Goal: Task Accomplishment & Management: Manage account settings

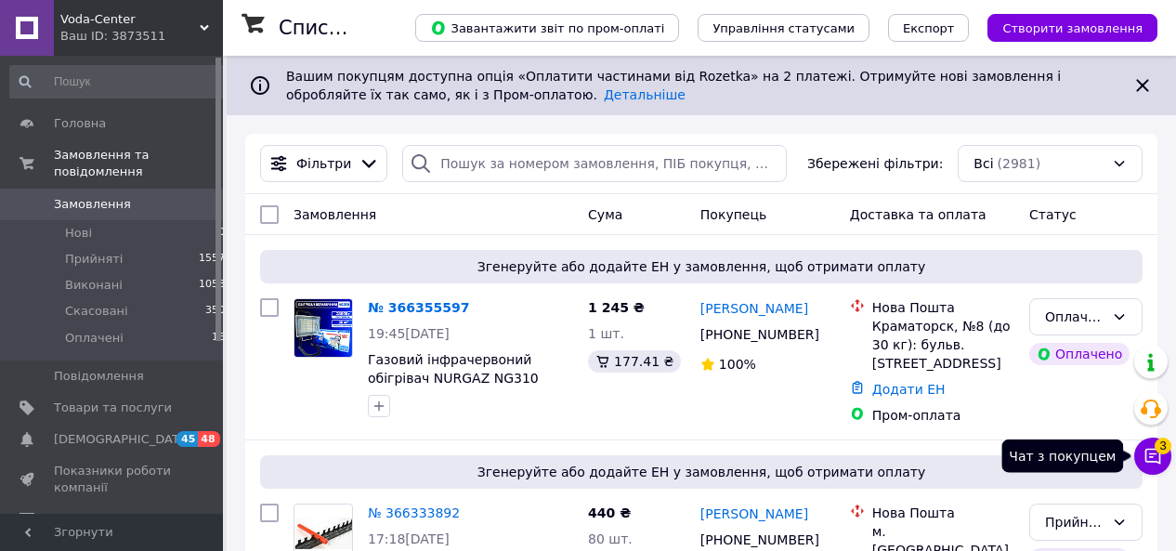
click at [1152, 457] on icon at bounding box center [1154, 457] width 16 height 16
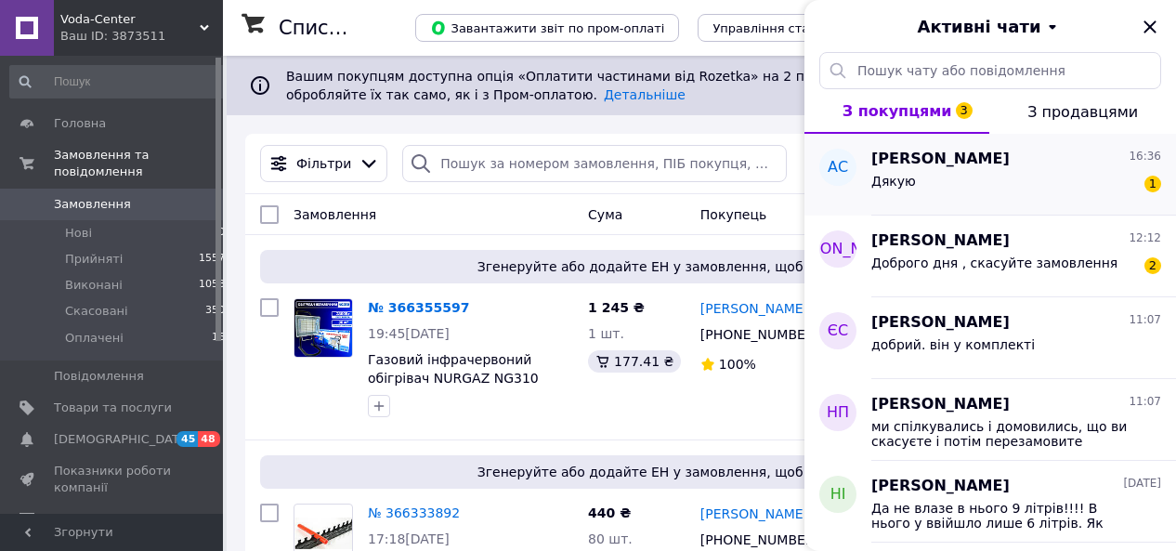
click at [960, 177] on div "Дякую 1" at bounding box center [1016, 185] width 290 height 30
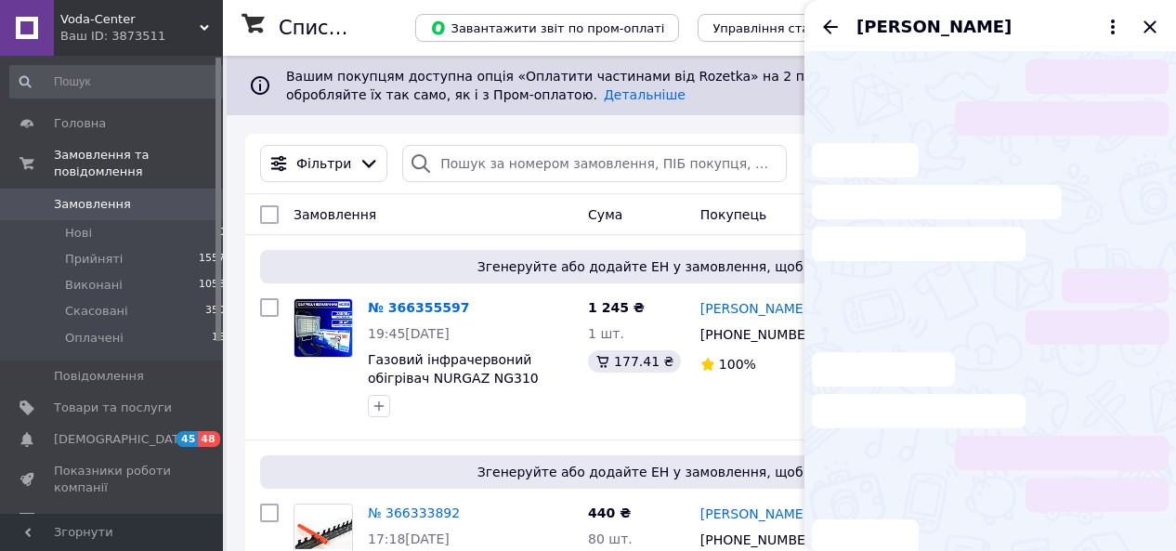
scroll to position [128, 0]
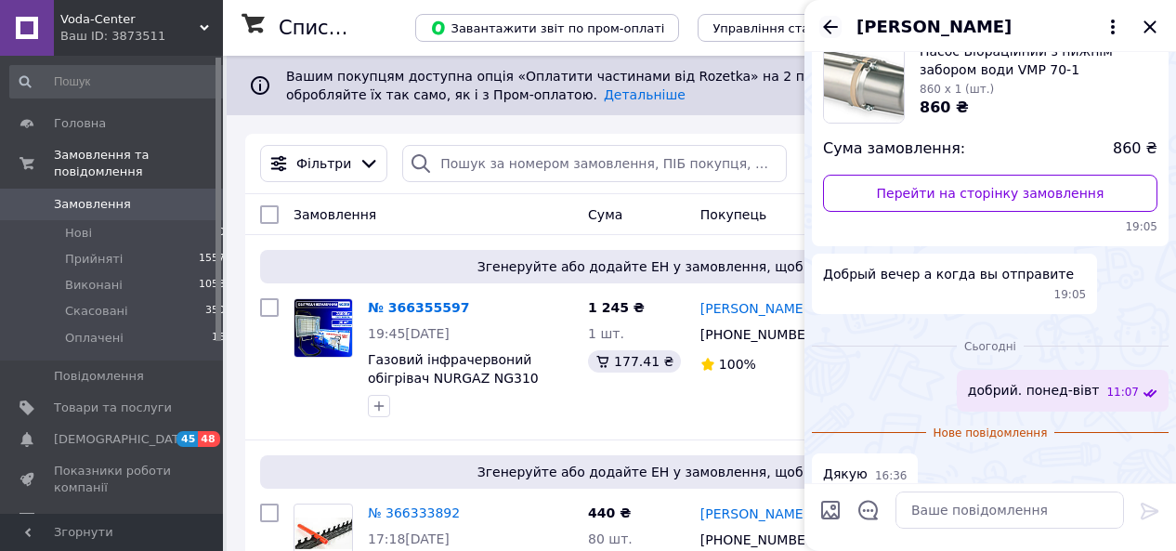
click at [826, 27] on icon "Назад" at bounding box center [830, 27] width 15 height 14
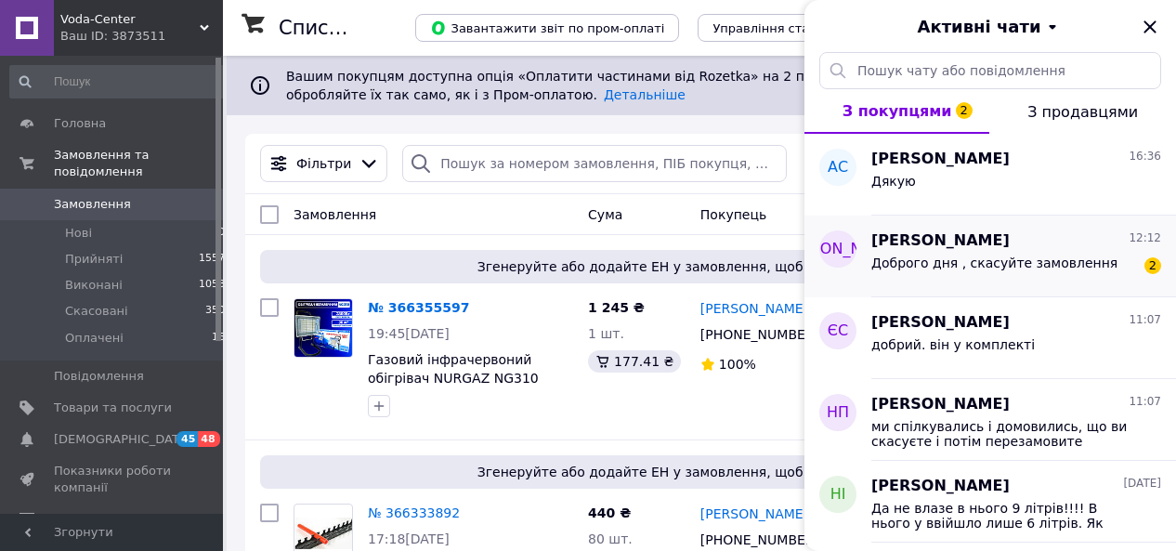
click at [937, 250] on span "[PERSON_NAME]" at bounding box center [940, 240] width 138 height 21
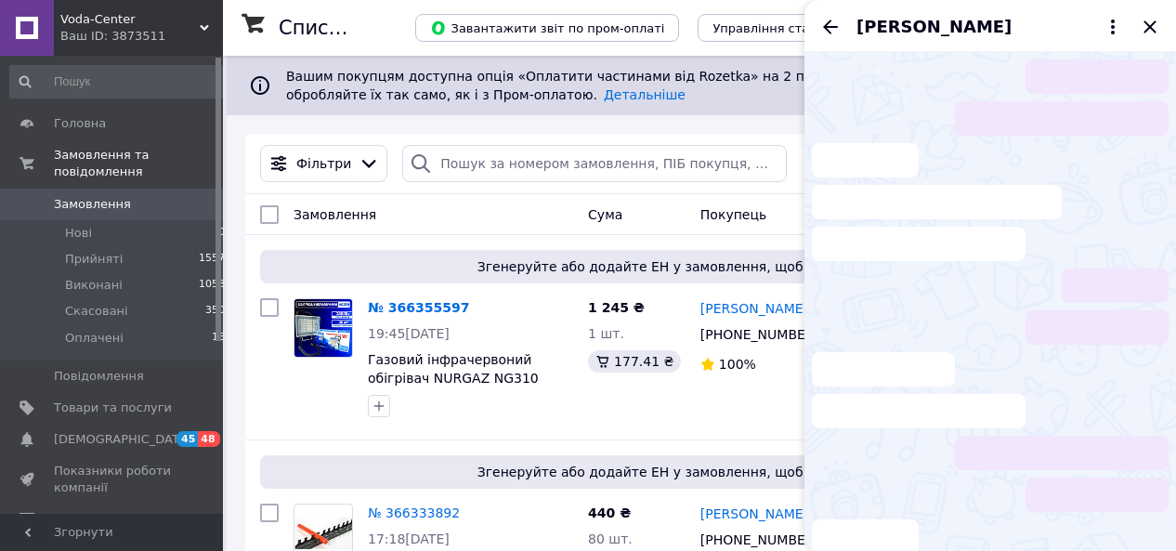
scroll to position [49, 0]
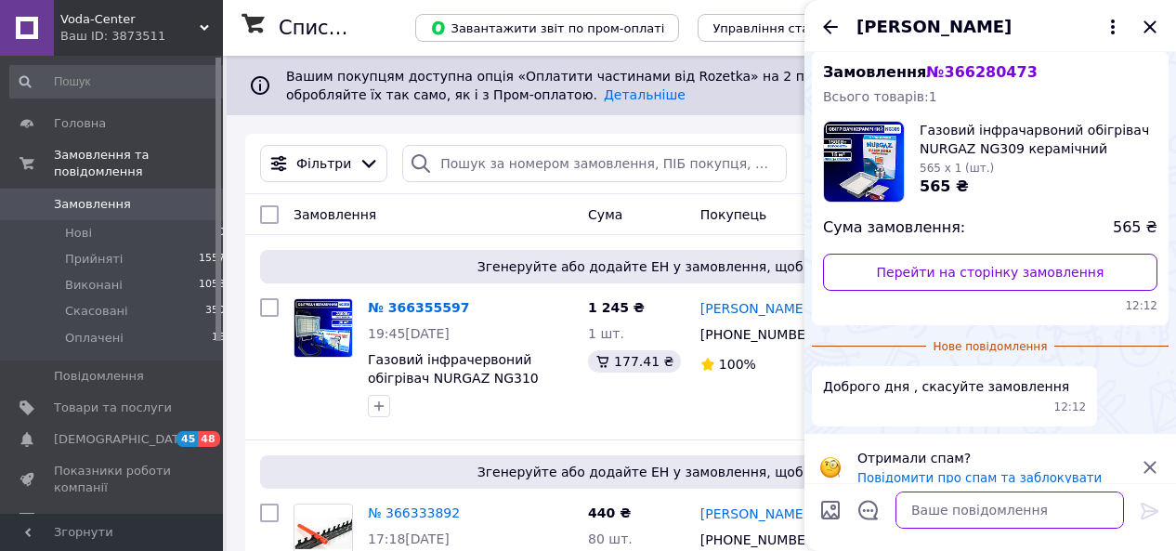
click at [916, 513] on textarea at bounding box center [1010, 509] width 229 height 37
click at [933, 508] on textarea "доброго. можете самі скасувати" at bounding box center [991, 509] width 266 height 37
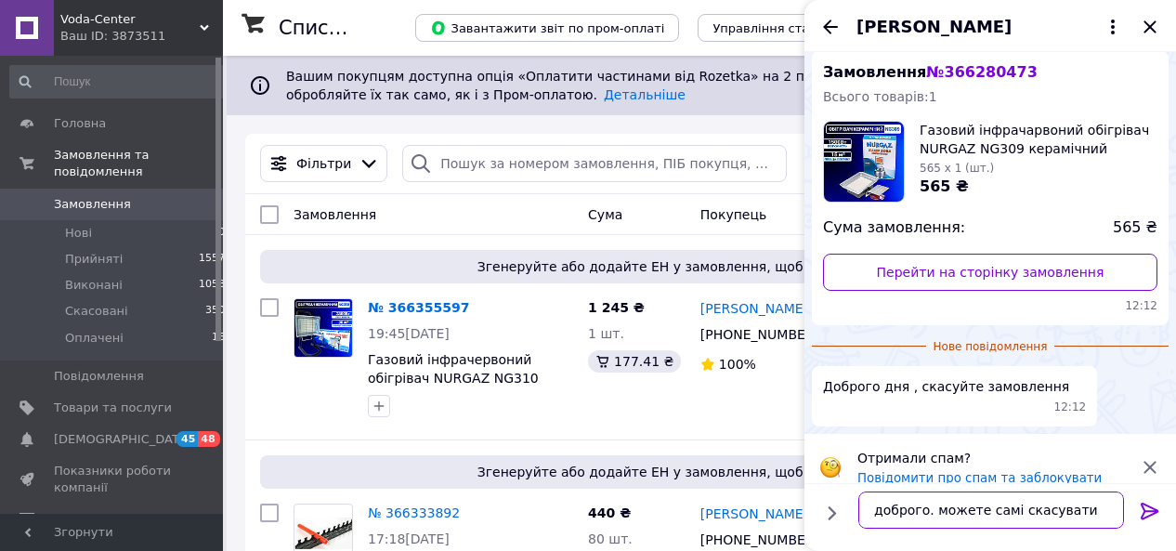
click at [932, 509] on textarea "доброго. можете самі скасувати" at bounding box center [991, 509] width 266 height 37
type textarea "доброго. ви можете самі скасувати"
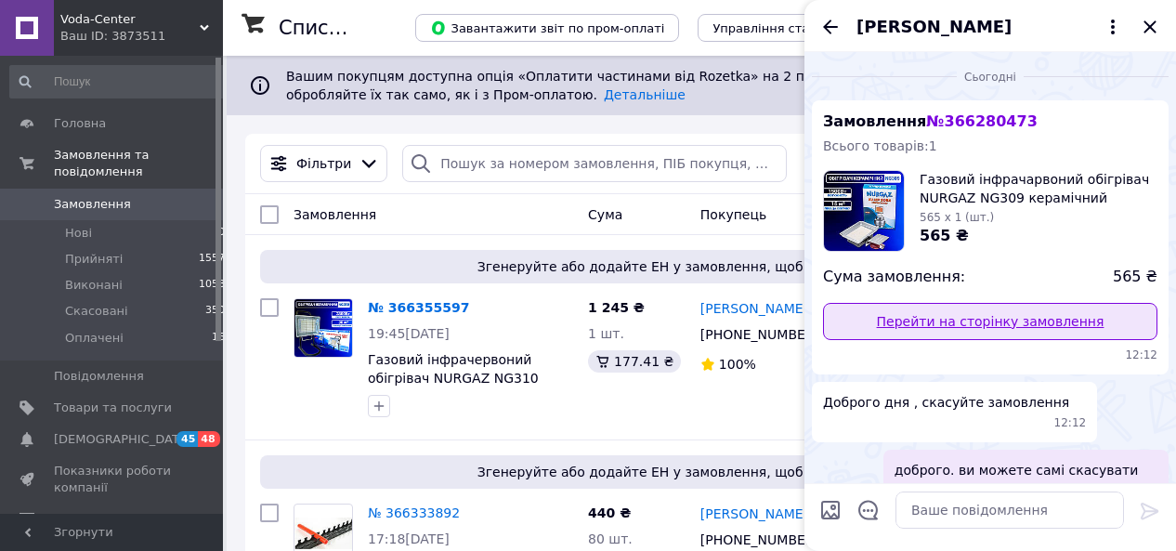
click at [969, 326] on link "Перейти на сторінку замовлення" at bounding box center [990, 321] width 334 height 37
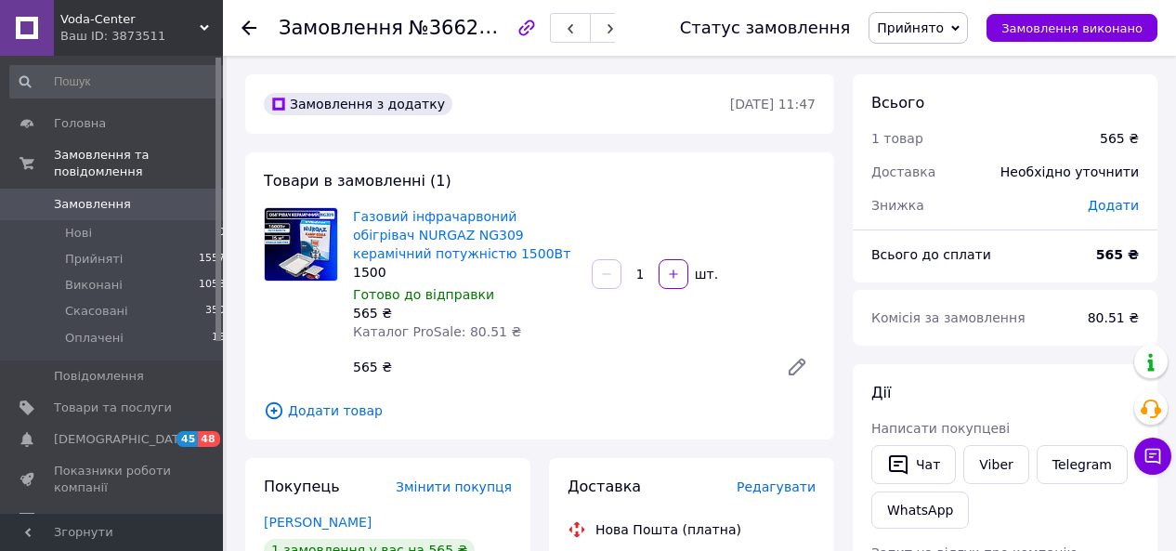
click at [96, 196] on span "Замовлення" at bounding box center [92, 204] width 77 height 17
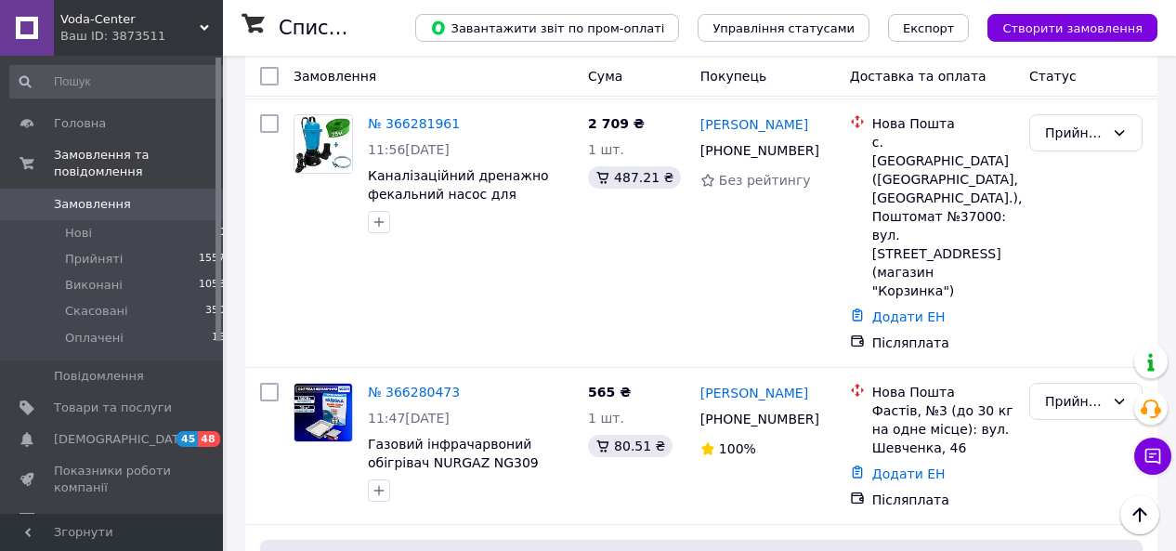
scroll to position [966, 0]
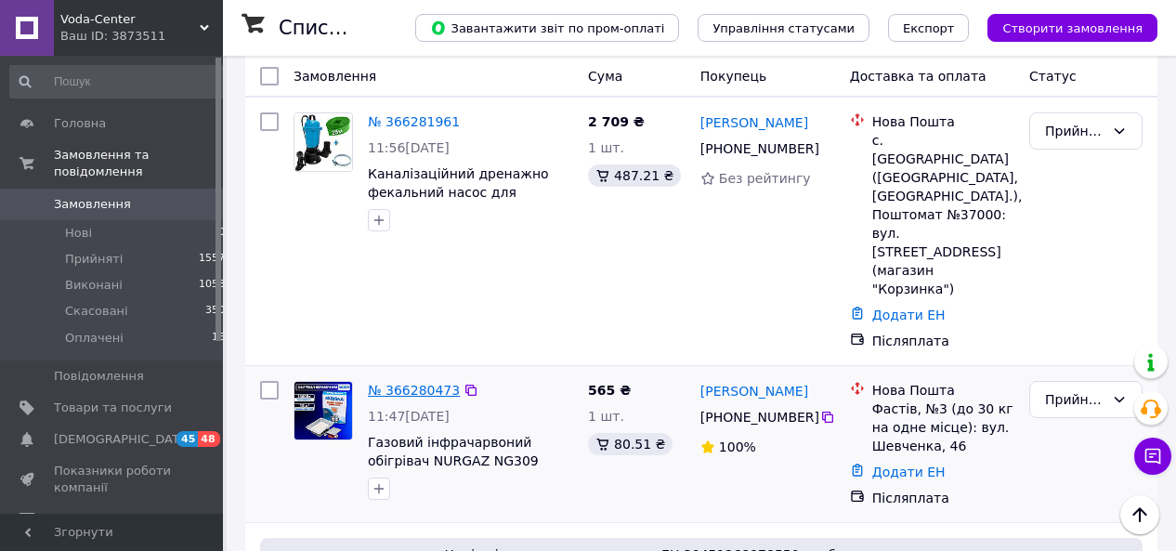
click at [422, 383] on link "№ 366280473" at bounding box center [414, 390] width 92 height 15
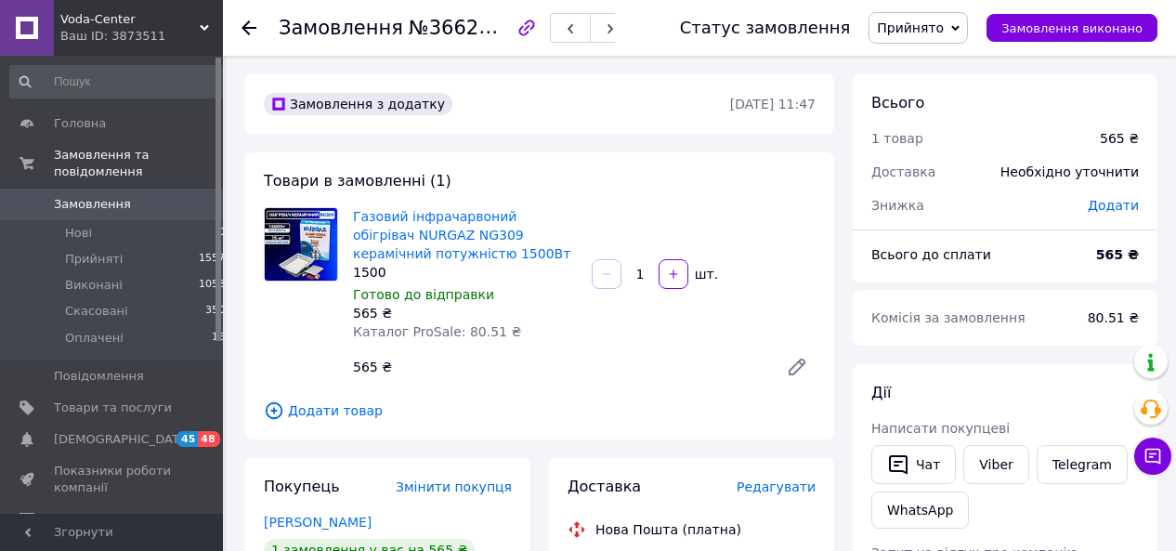
click at [529, 28] on icon "button" at bounding box center [526, 28] width 16 height 16
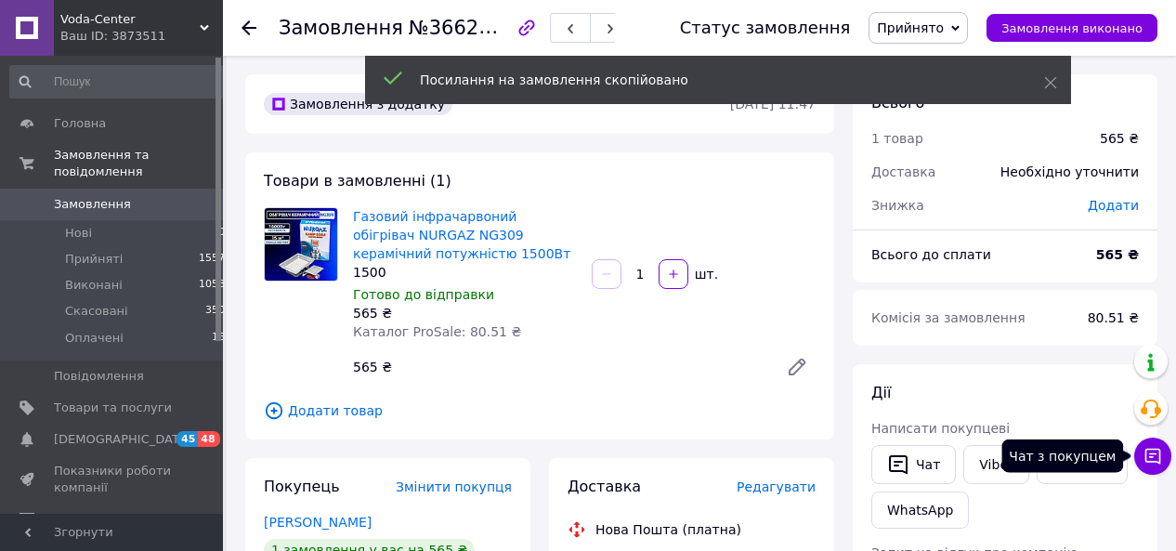
click at [1148, 458] on icon at bounding box center [1153, 456] width 19 height 19
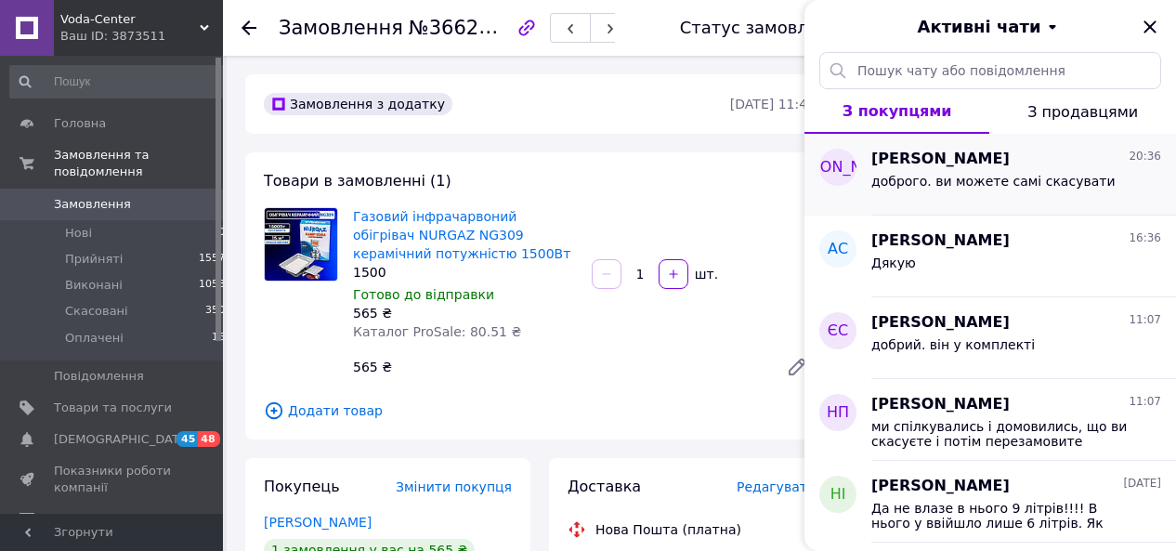
click at [973, 183] on span "доброго. ви можете самі скасувати" at bounding box center [993, 181] width 244 height 15
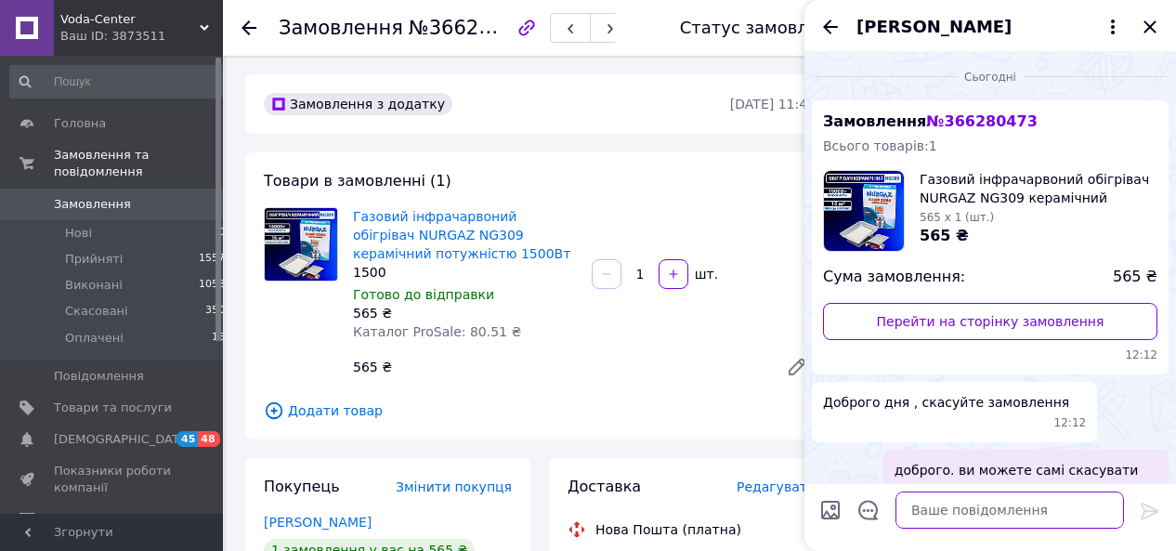
click at [980, 517] on textarea at bounding box center [1010, 509] width 229 height 37
paste textarea "[URL][DOMAIN_NAME]"
type textarea "[URL][DOMAIN_NAME]"
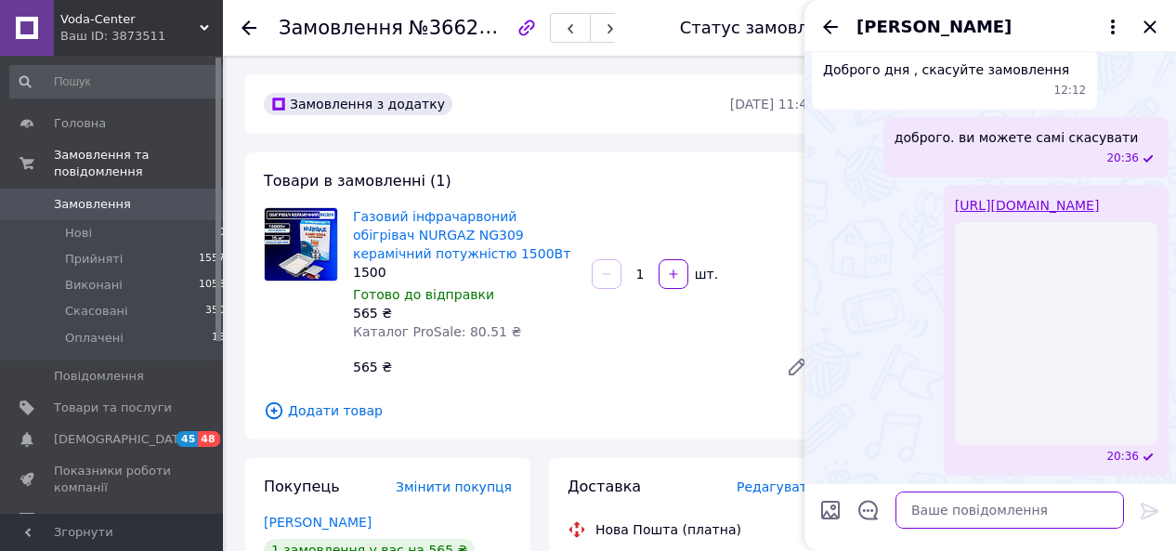
scroll to position [240, 0]
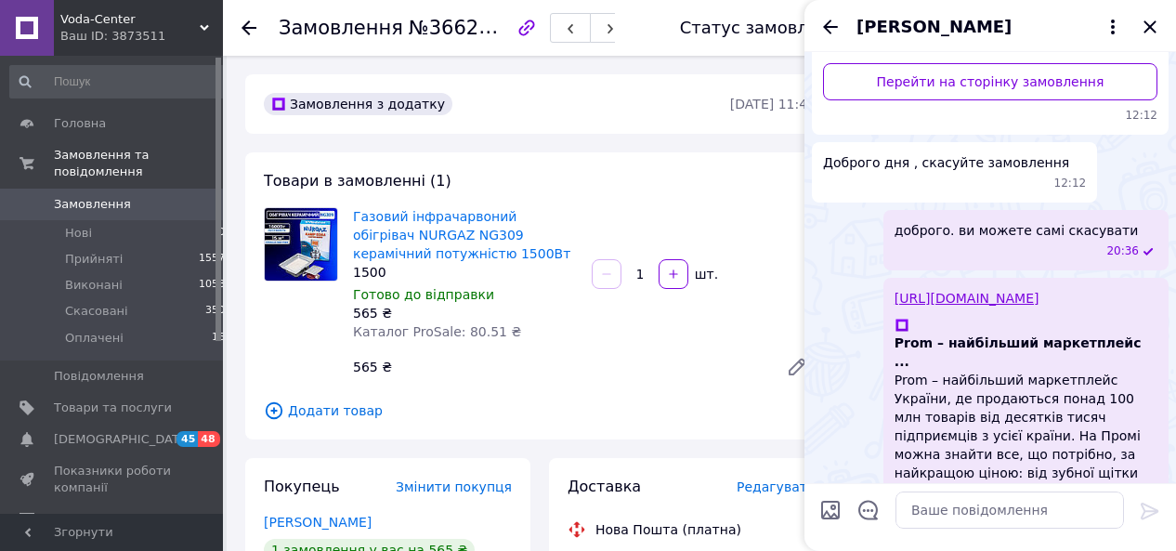
click at [248, 21] on use at bounding box center [249, 27] width 15 height 15
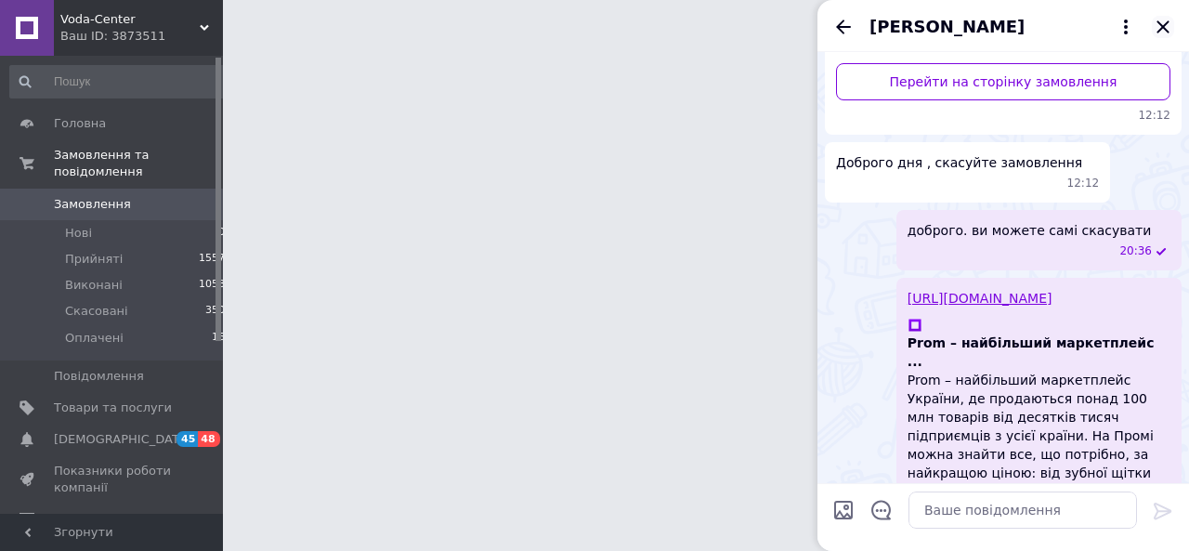
click at [1166, 25] on icon "Закрити" at bounding box center [1163, 26] width 12 height 12
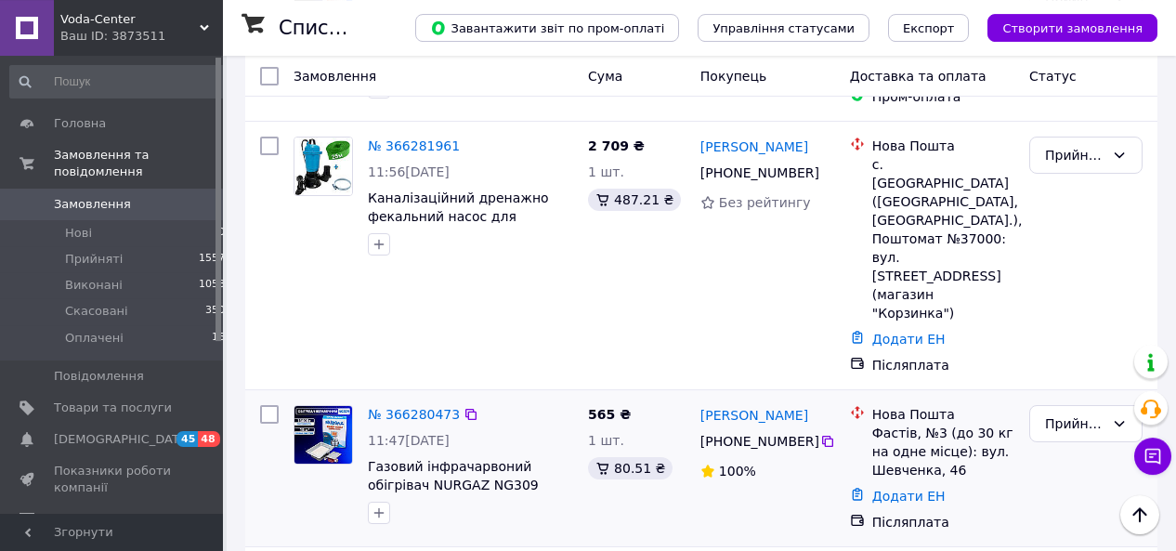
scroll to position [1063, 0]
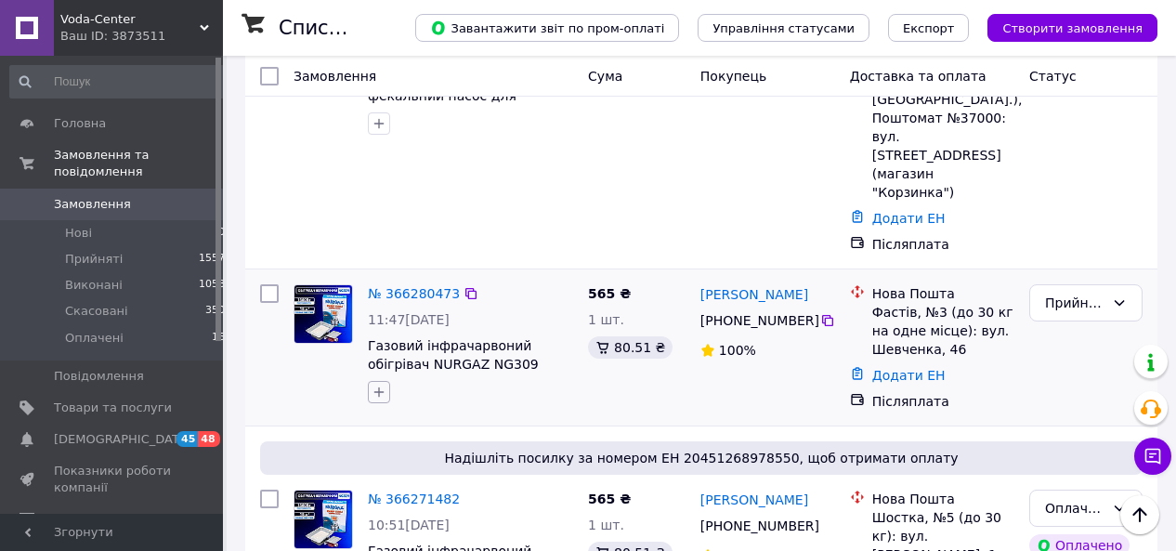
click at [373, 385] on icon "button" at bounding box center [379, 392] width 15 height 15
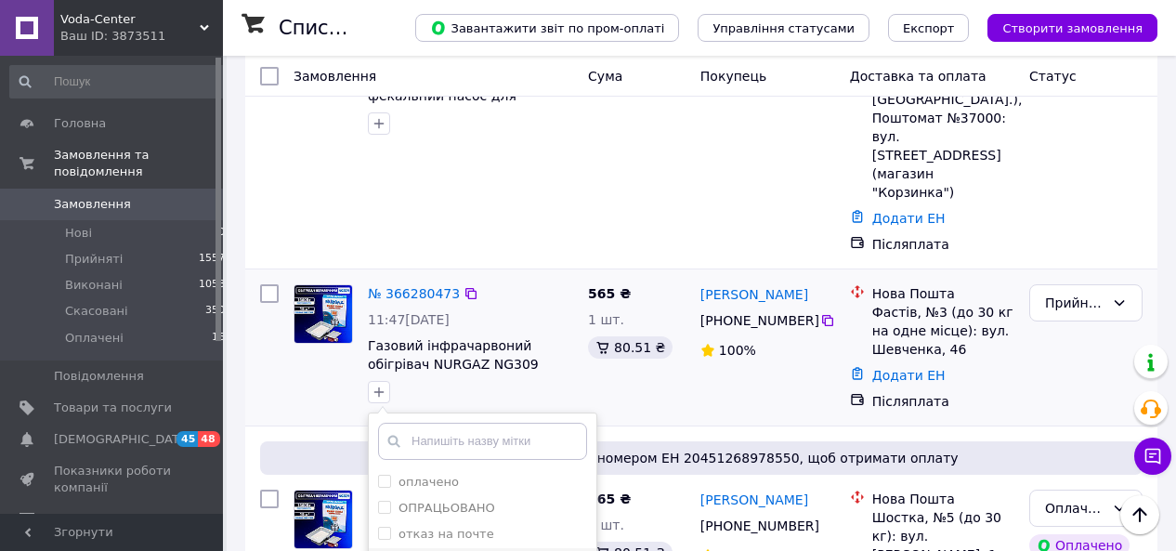
click at [387, 550] on input "отмена" at bounding box center [384, 560] width 12 height 12
checkbox input "true"
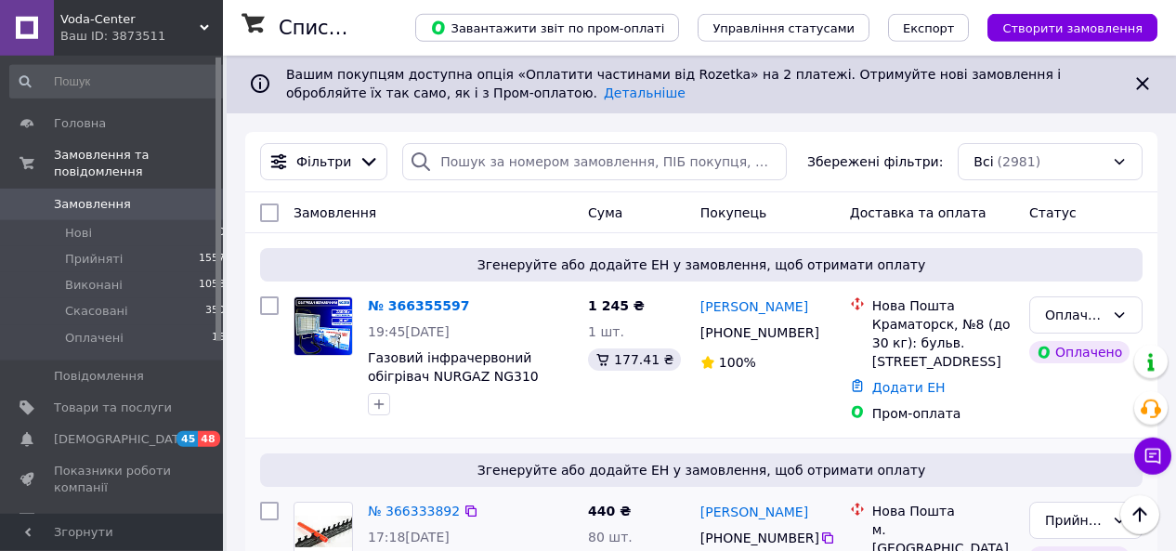
scroll to position [0, 0]
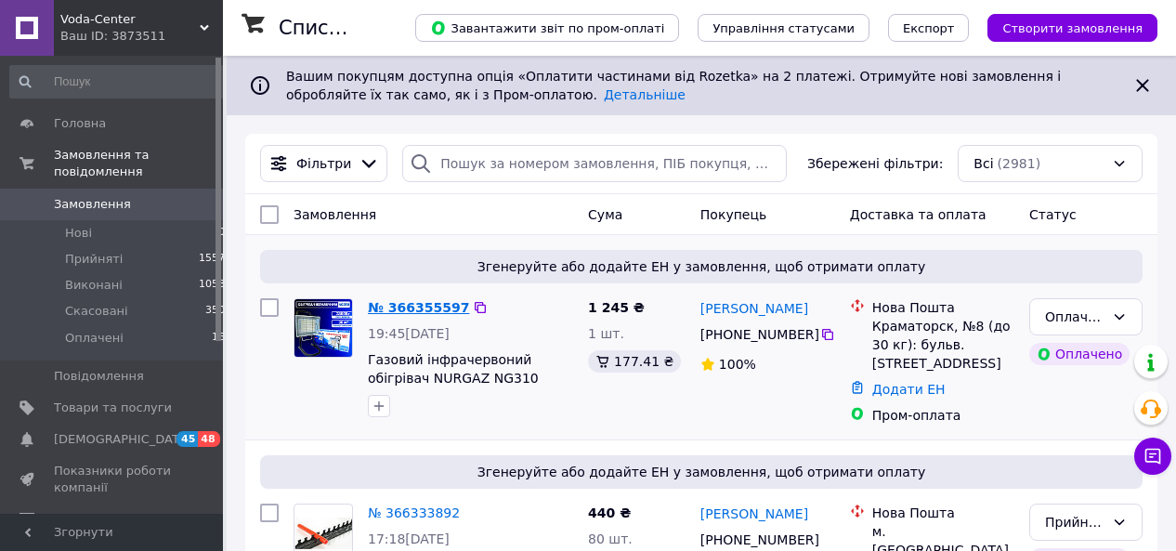
click at [413, 308] on link "№ 366355597" at bounding box center [418, 307] width 101 height 15
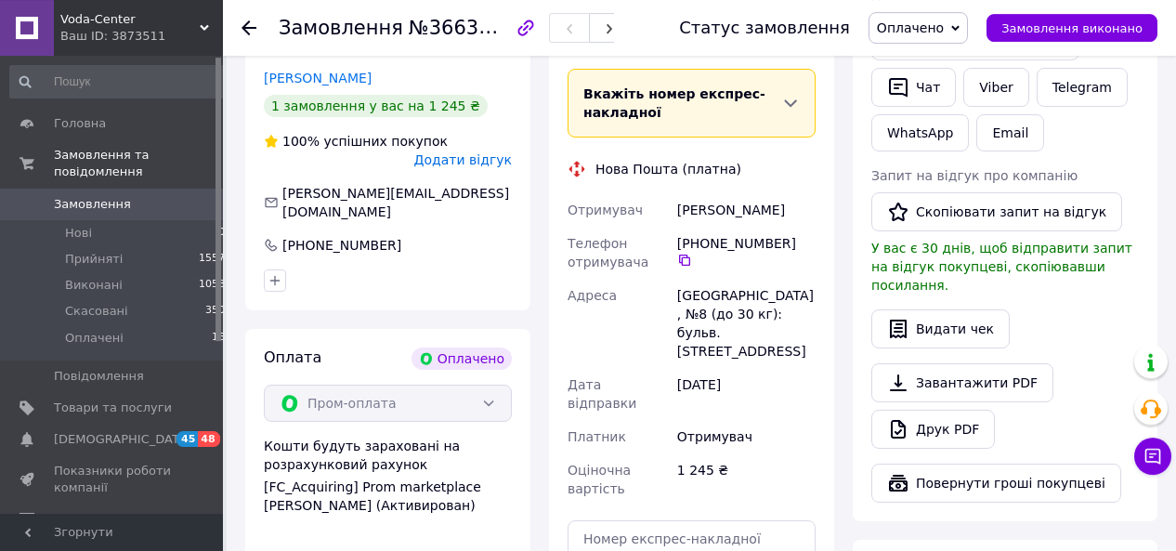
scroll to position [544, 0]
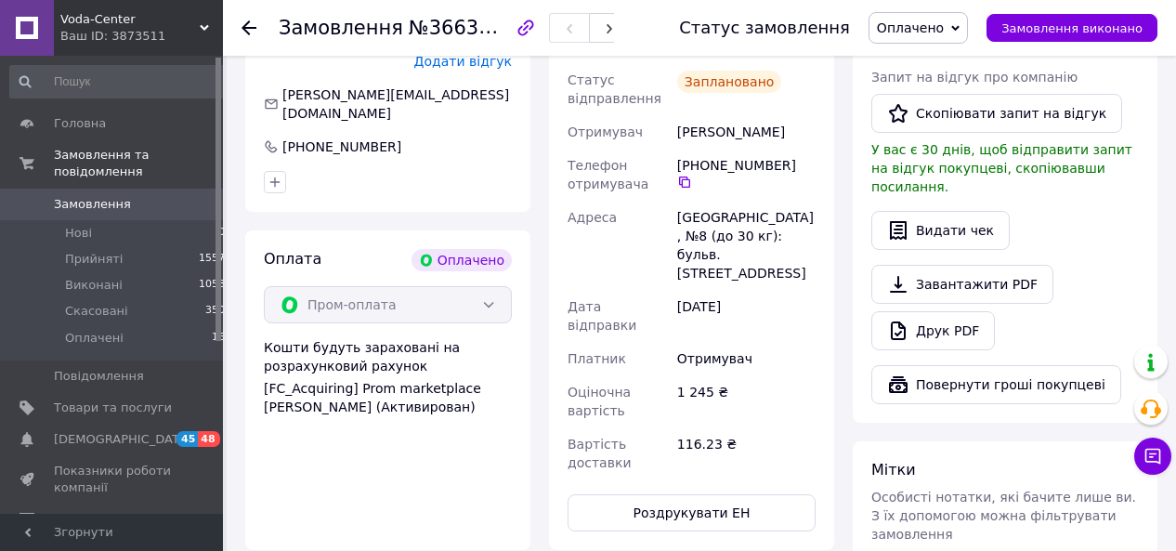
click at [96, 196] on span "Замовлення" at bounding box center [92, 204] width 77 height 17
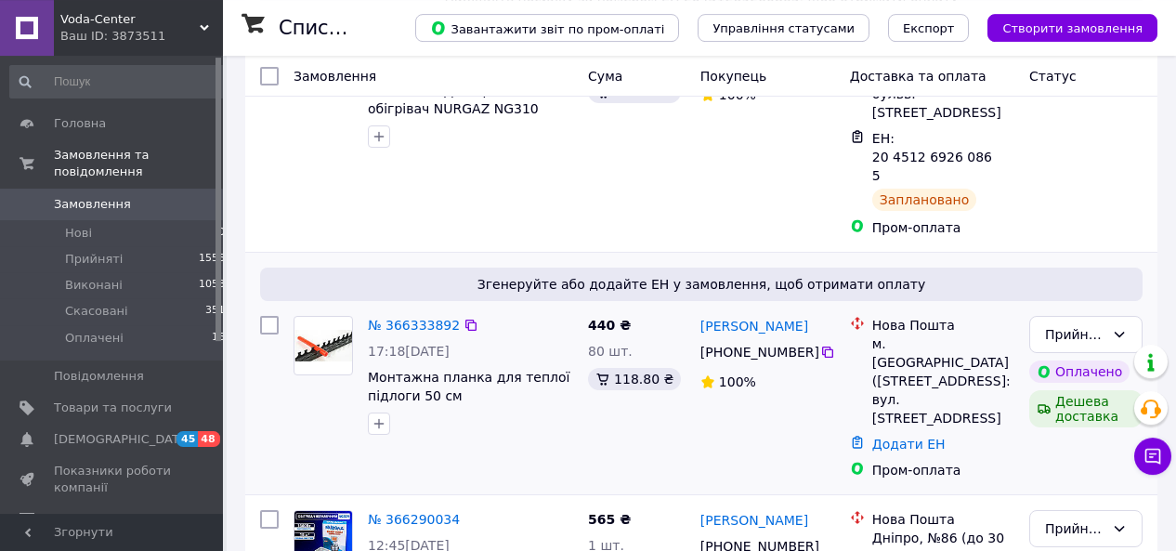
scroll to position [386, 0]
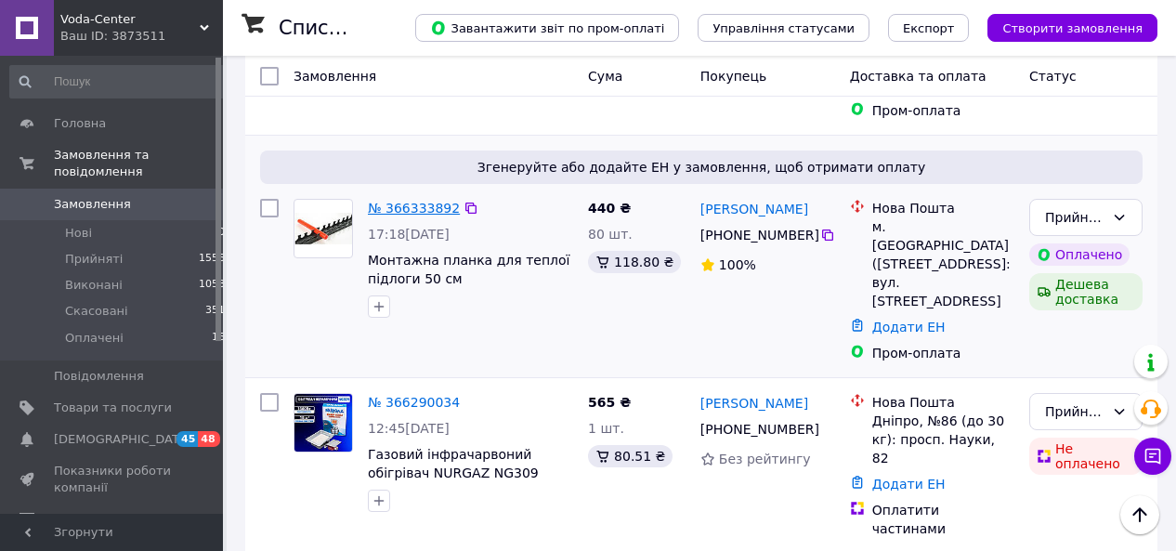
click at [406, 201] on link "№ 366333892" at bounding box center [414, 208] width 92 height 15
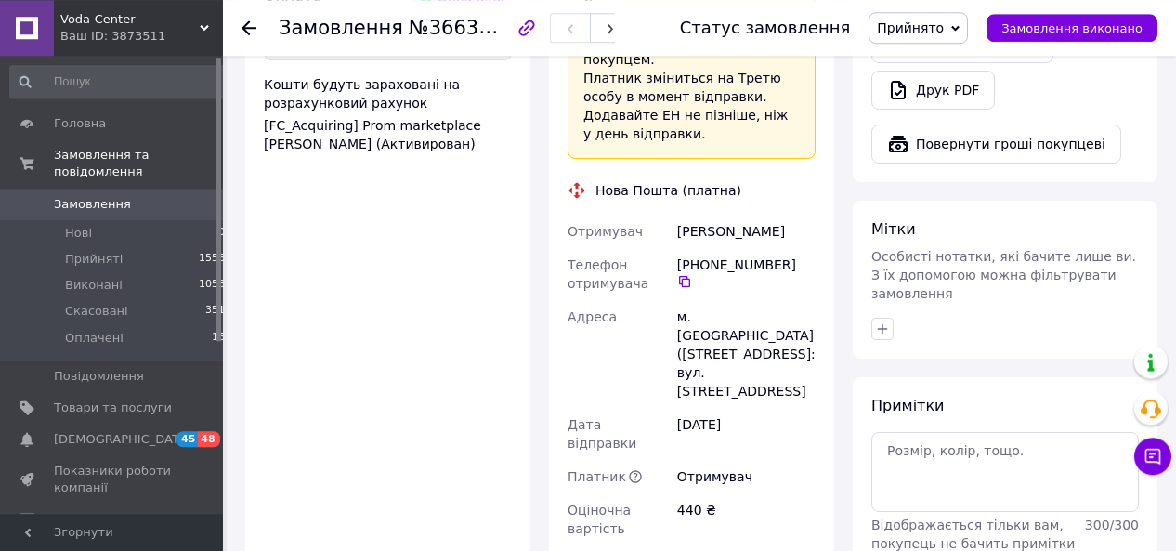
scroll to position [1095, 0]
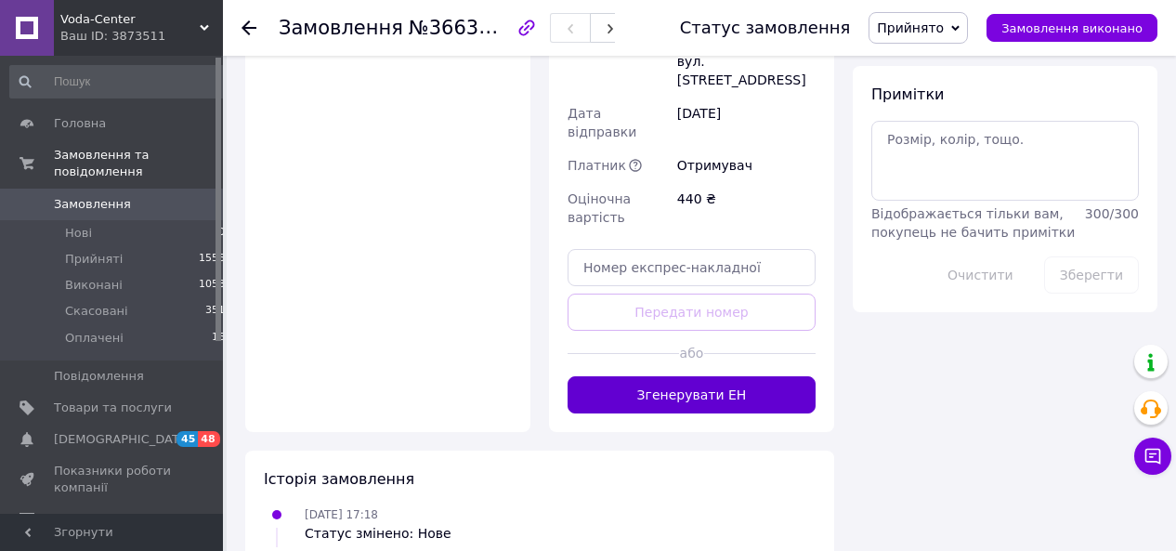
click at [657, 376] on button "Згенерувати ЕН" at bounding box center [692, 394] width 248 height 37
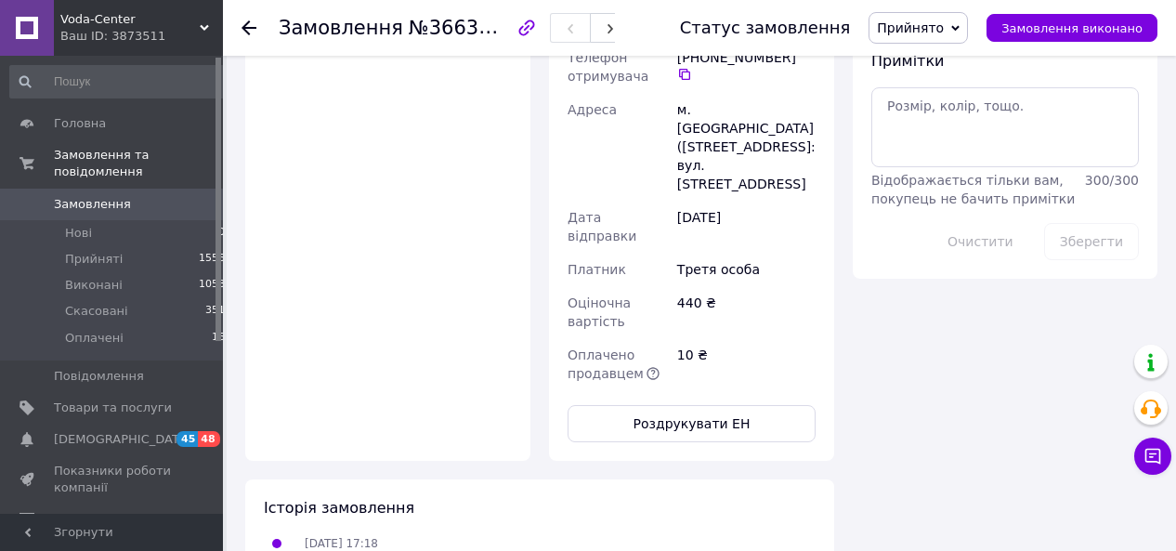
click at [81, 196] on span "Замовлення" at bounding box center [92, 204] width 77 height 17
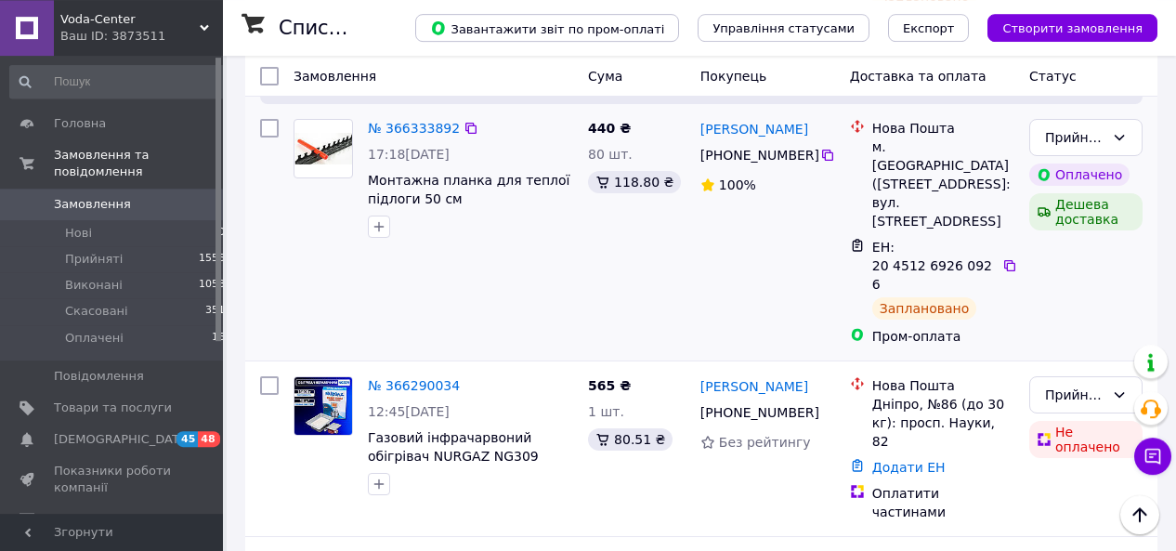
scroll to position [483, 0]
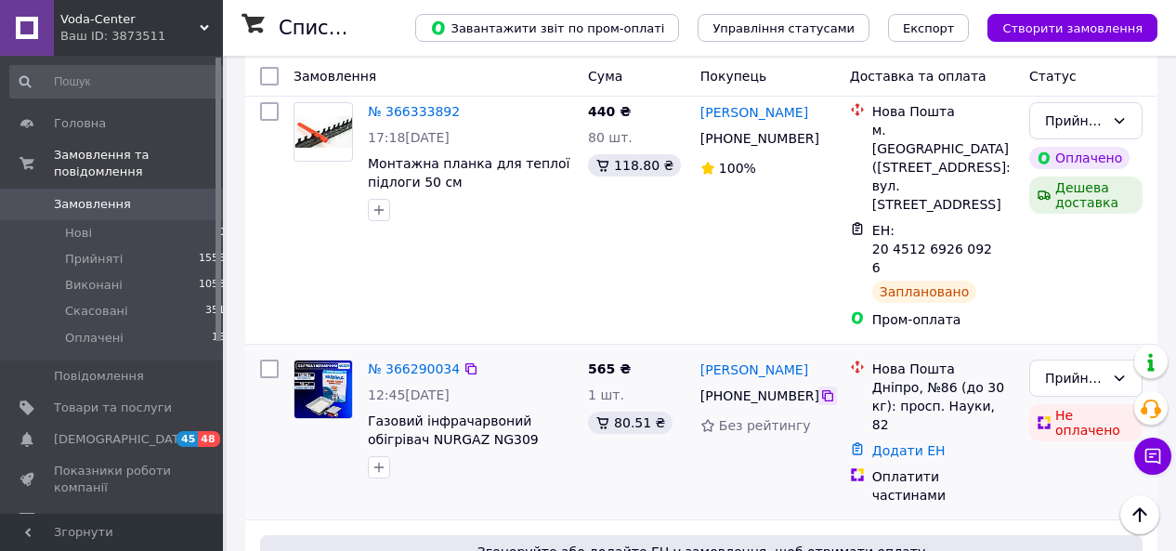
click at [820, 388] on icon at bounding box center [827, 395] width 15 height 15
click at [1042, 384] on div "Прийнято Не оплачено" at bounding box center [1086, 432] width 128 height 160
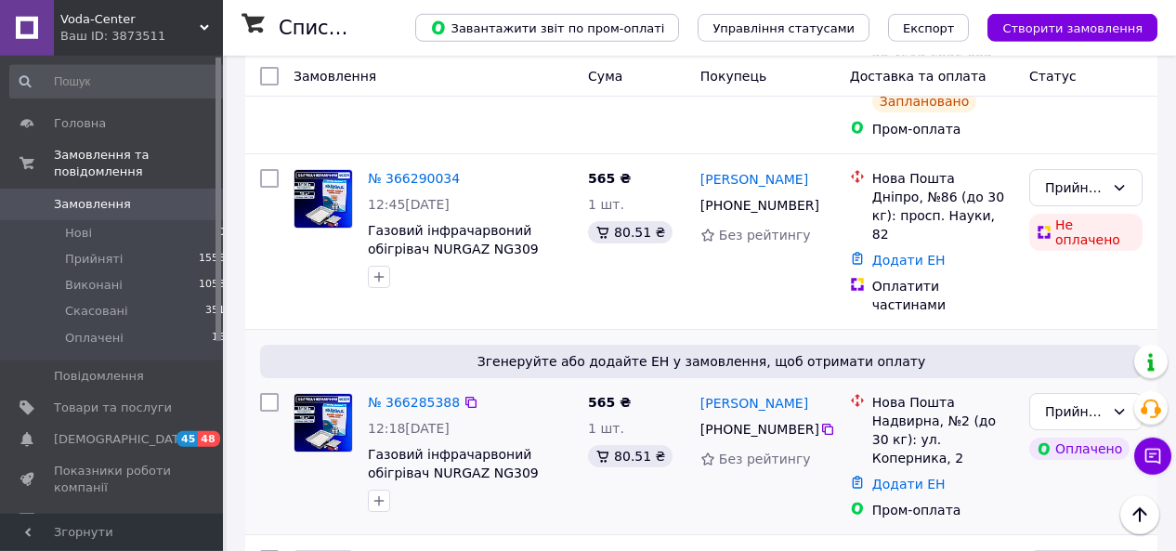
scroll to position [676, 0]
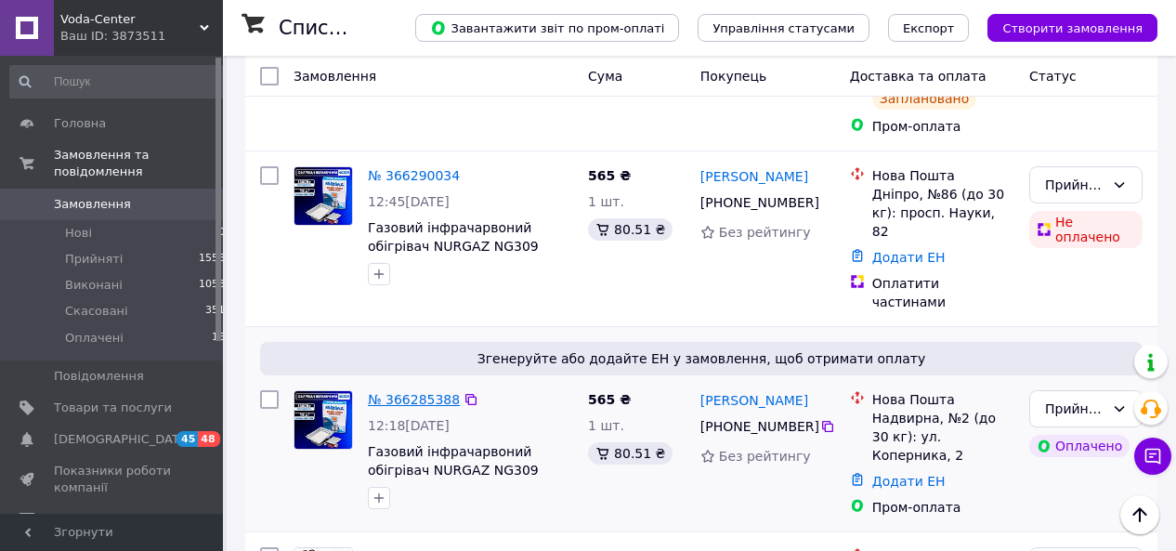
click at [410, 392] on link "№ 366285388" at bounding box center [414, 399] width 92 height 15
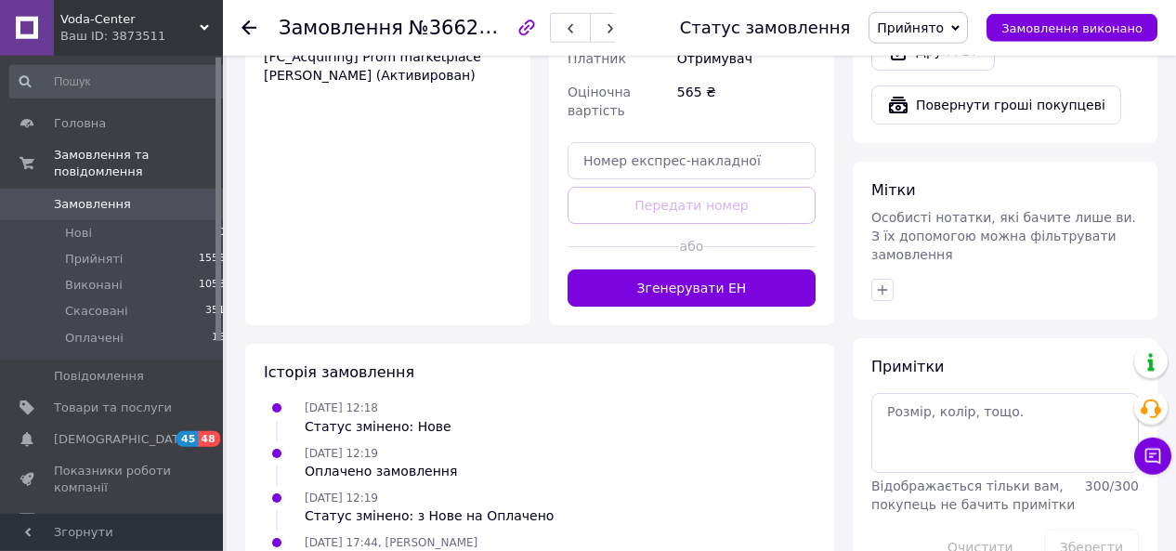
scroll to position [839, 0]
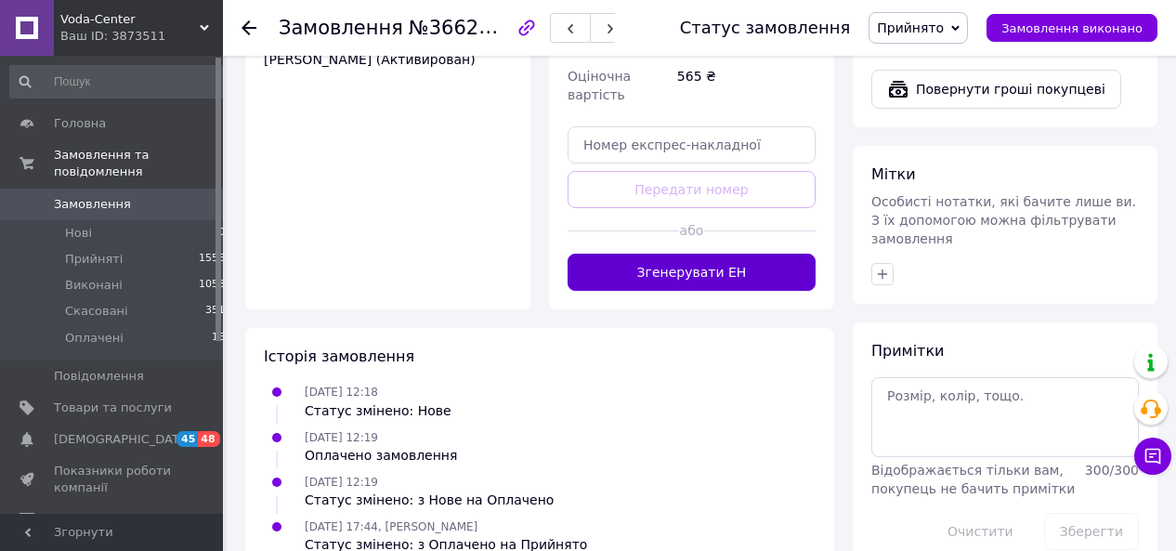
click at [709, 254] on button "Згенерувати ЕН" at bounding box center [692, 272] width 248 height 37
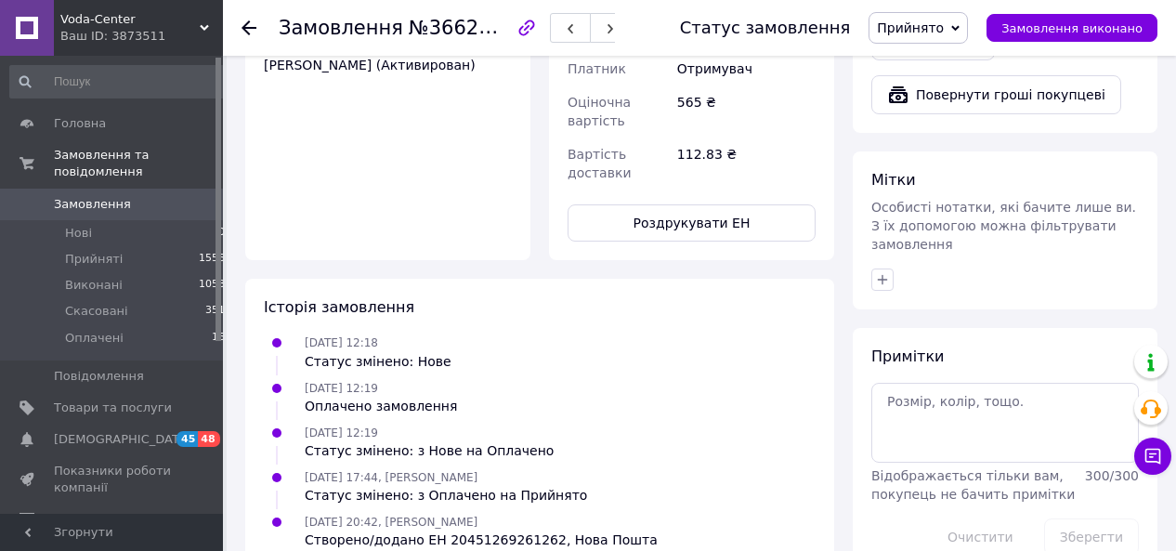
click at [248, 26] on icon at bounding box center [249, 27] width 15 height 15
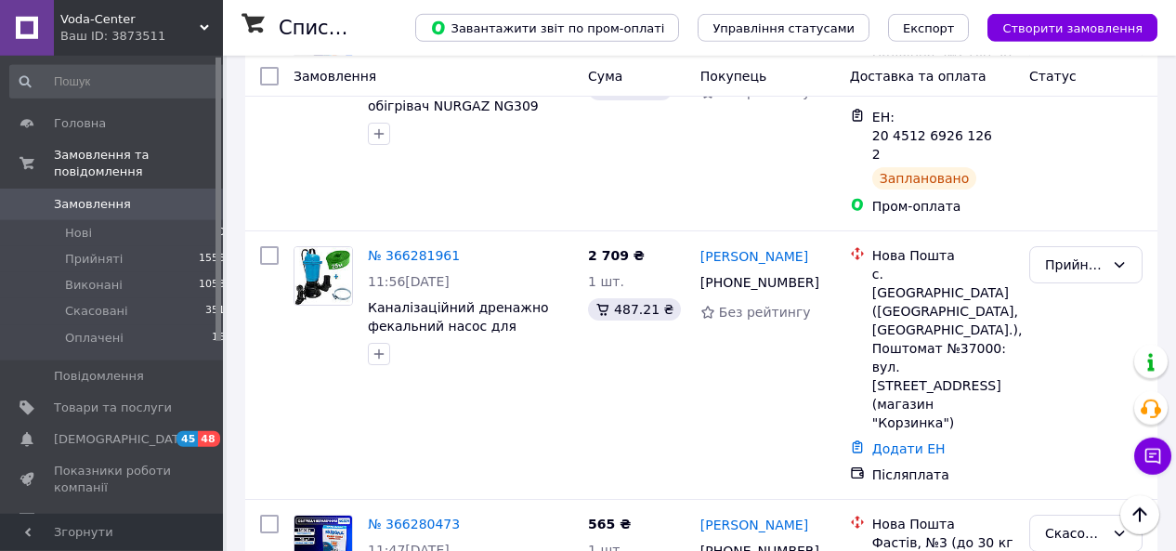
scroll to position [870, 0]
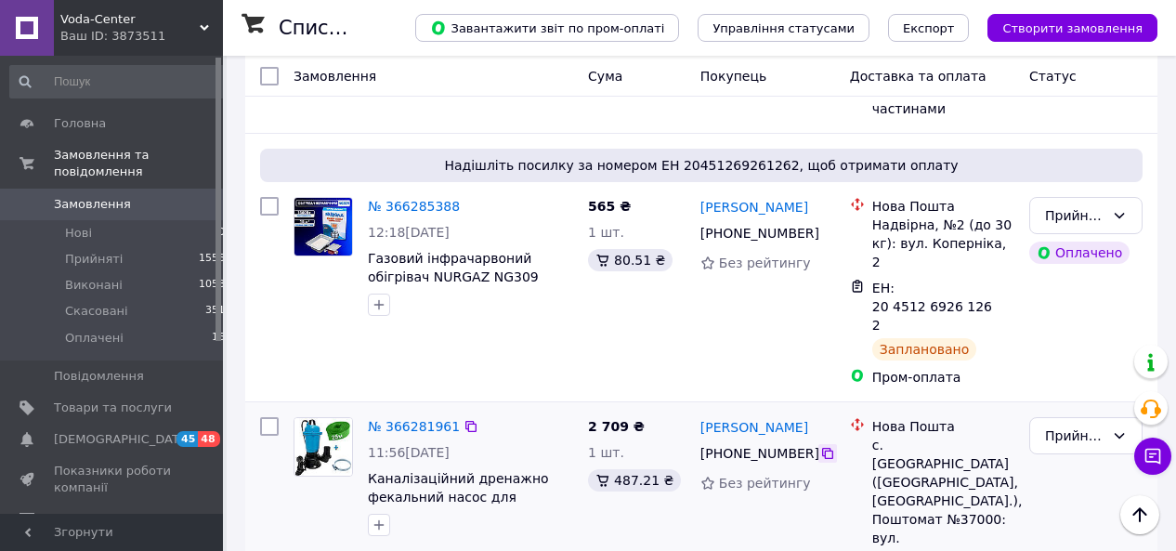
click at [820, 446] on icon at bounding box center [827, 453] width 15 height 15
click at [1046, 204] on div "Прийнято Оплачено" at bounding box center [1086, 292] width 128 height 204
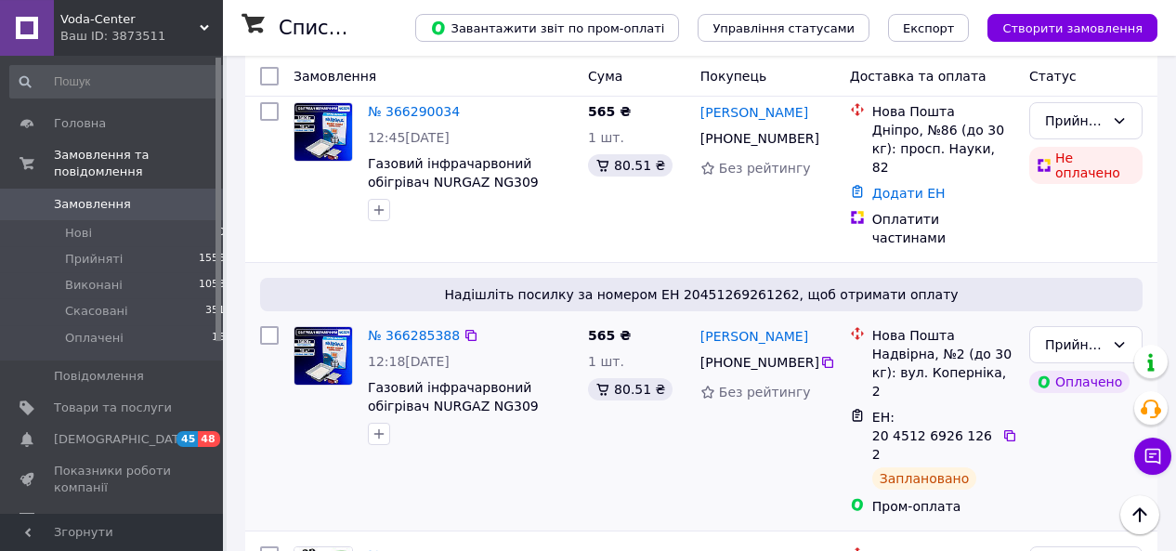
scroll to position [580, 0]
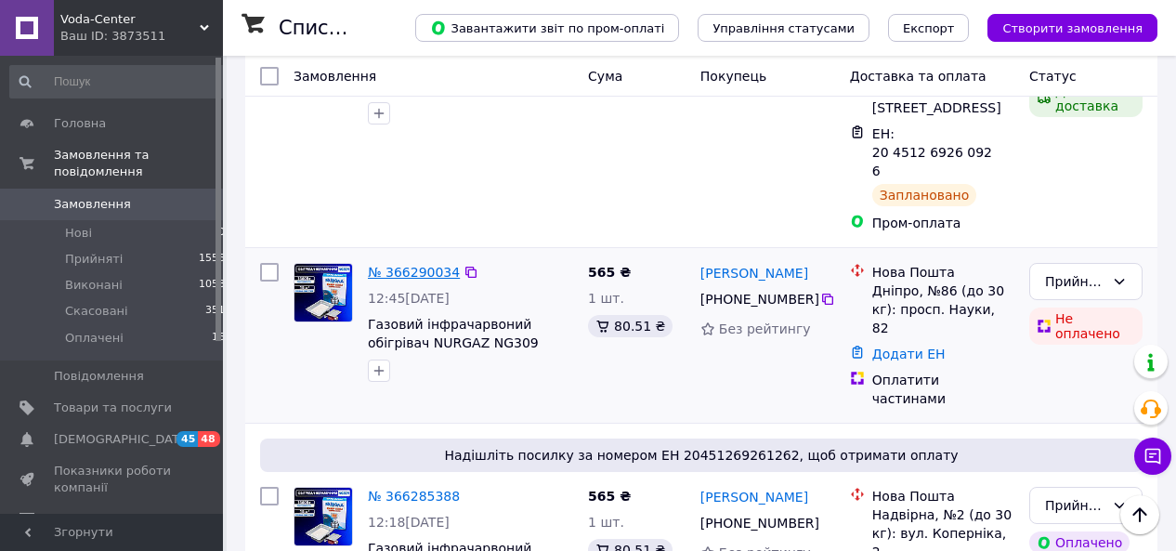
click at [420, 265] on link "№ 366290034" at bounding box center [414, 272] width 92 height 15
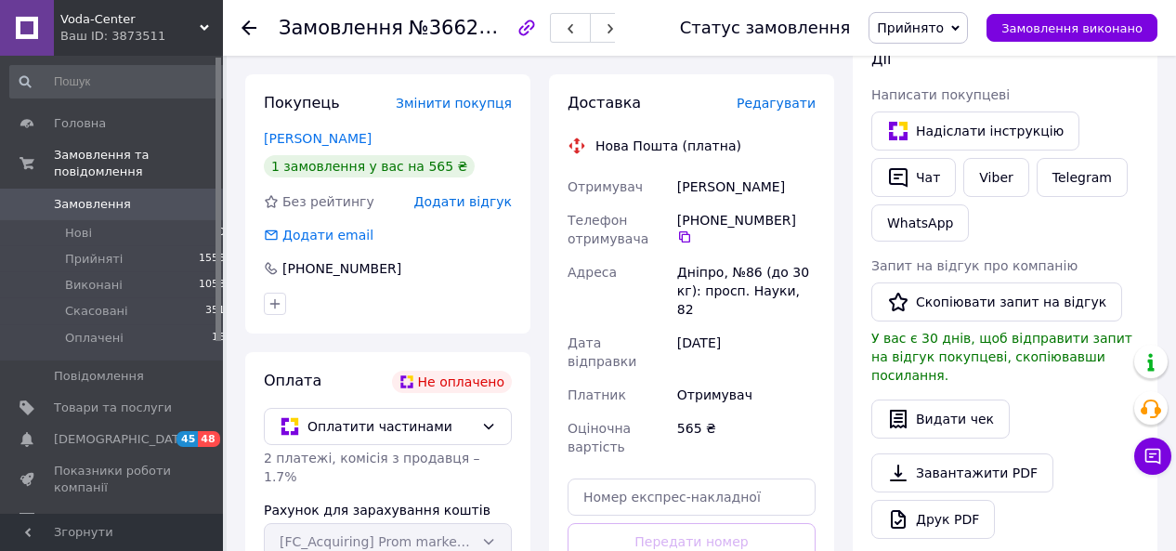
scroll to position [395, 0]
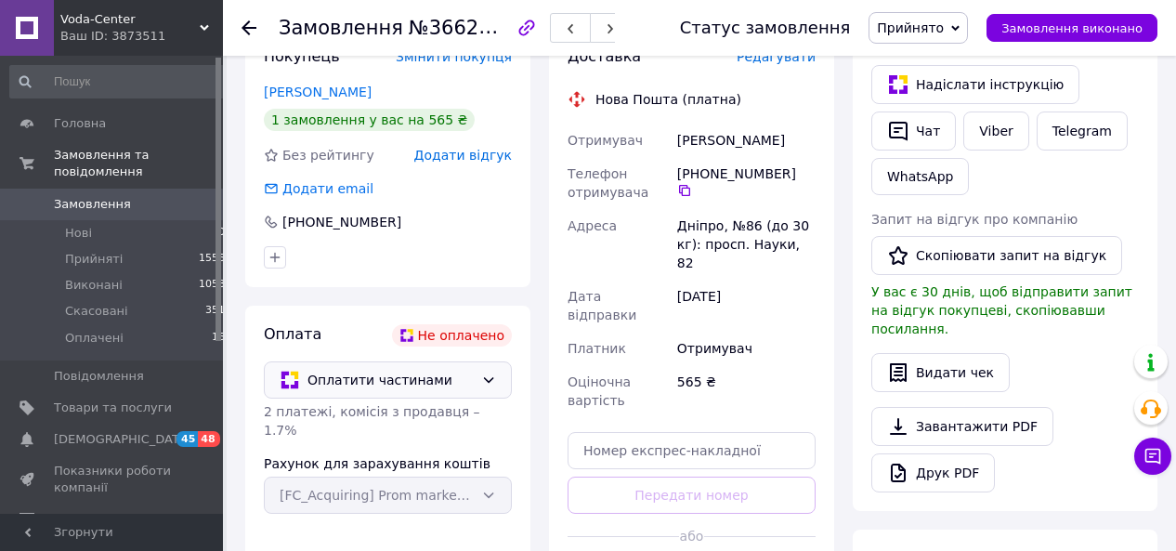
click at [372, 384] on span "Оплатити частинами" at bounding box center [391, 380] width 166 height 20
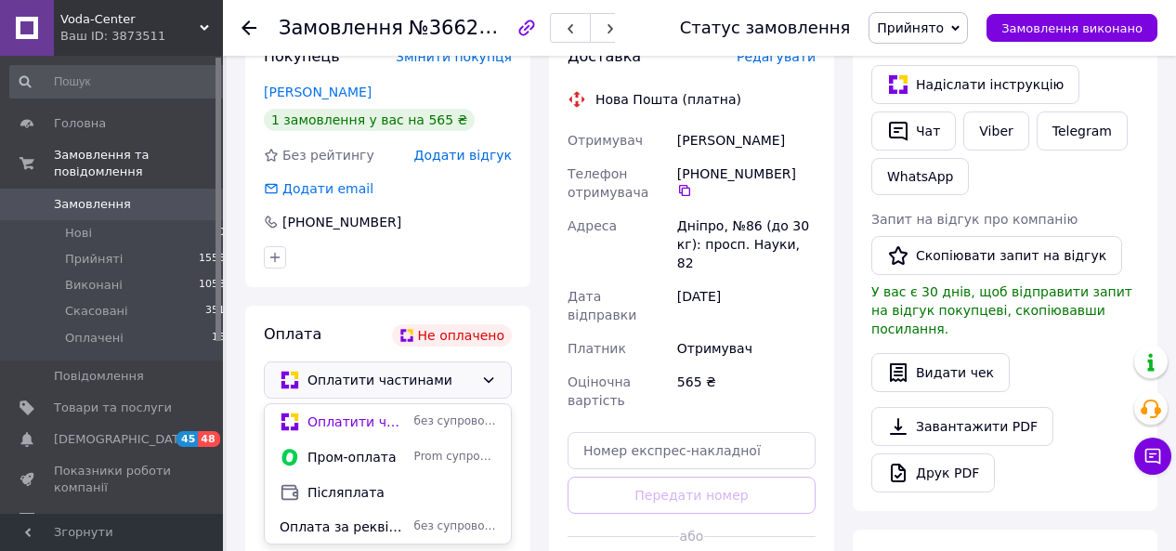
click at [346, 493] on span "Післяплата" at bounding box center [402, 492] width 189 height 19
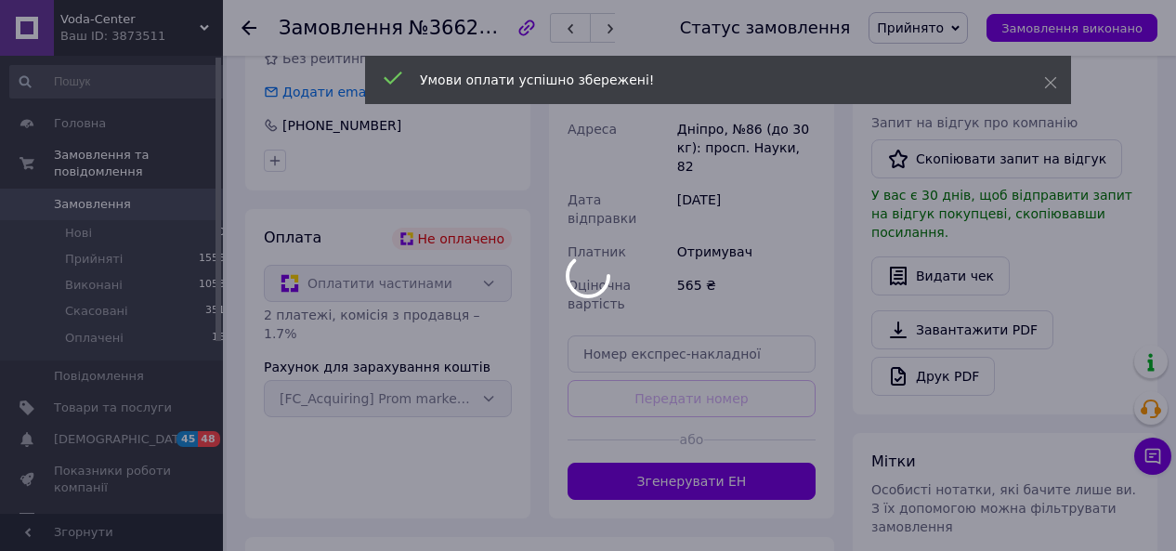
scroll to position [527, 0]
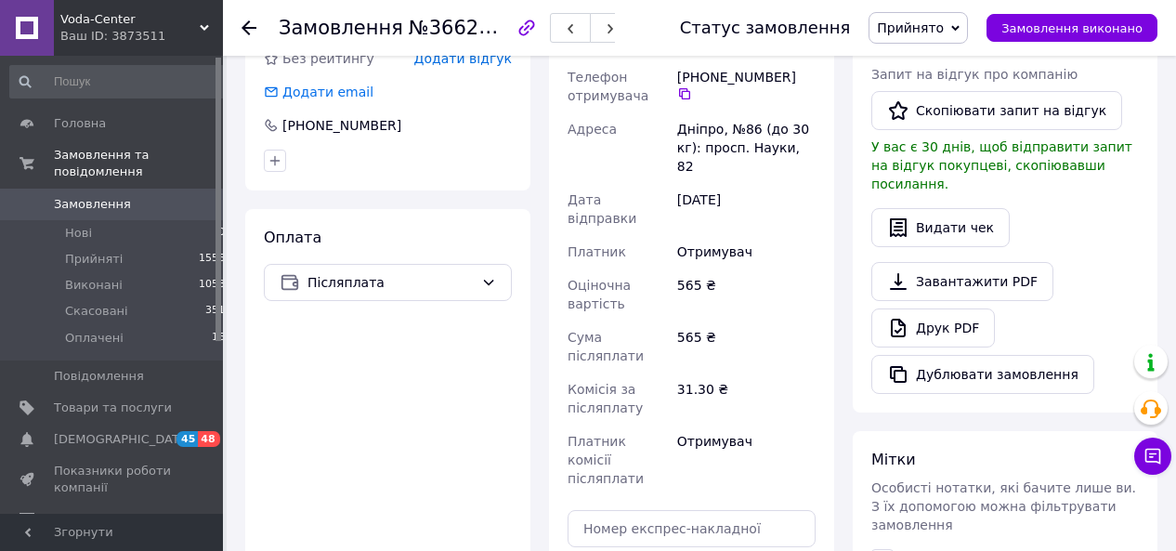
click at [93, 196] on span "Замовлення" at bounding box center [92, 204] width 77 height 17
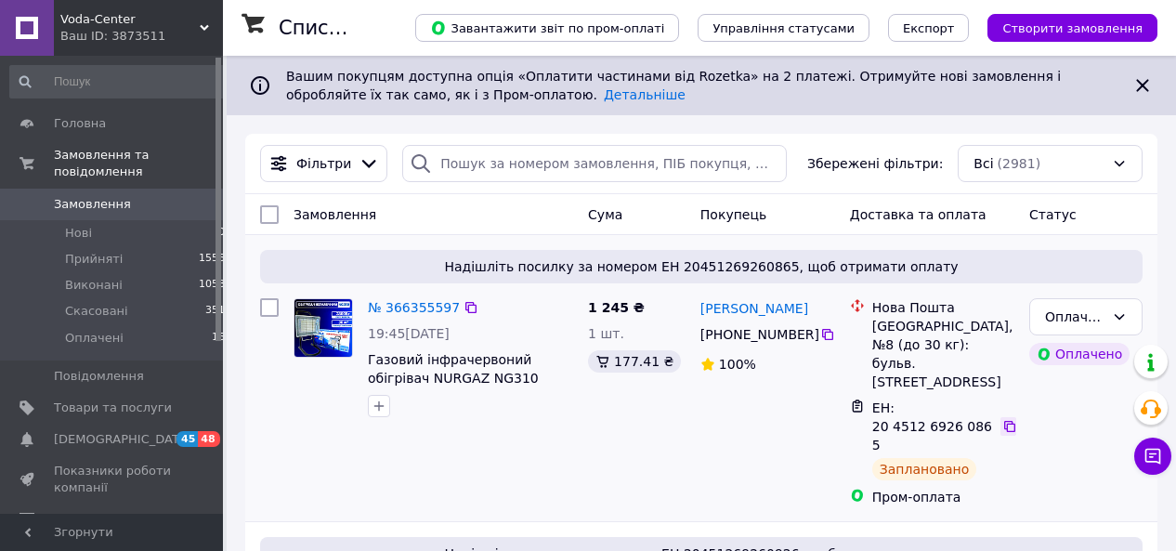
click at [1006, 421] on icon at bounding box center [1009, 426] width 11 height 11
click at [824, 340] on icon at bounding box center [827, 334] width 11 height 11
drag, startPoint x: 775, startPoint y: 314, endPoint x: 699, endPoint y: 315, distance: 76.2
click at [699, 315] on div "[PERSON_NAME]" at bounding box center [768, 307] width 138 height 23
copy link "[PERSON_NAME]"
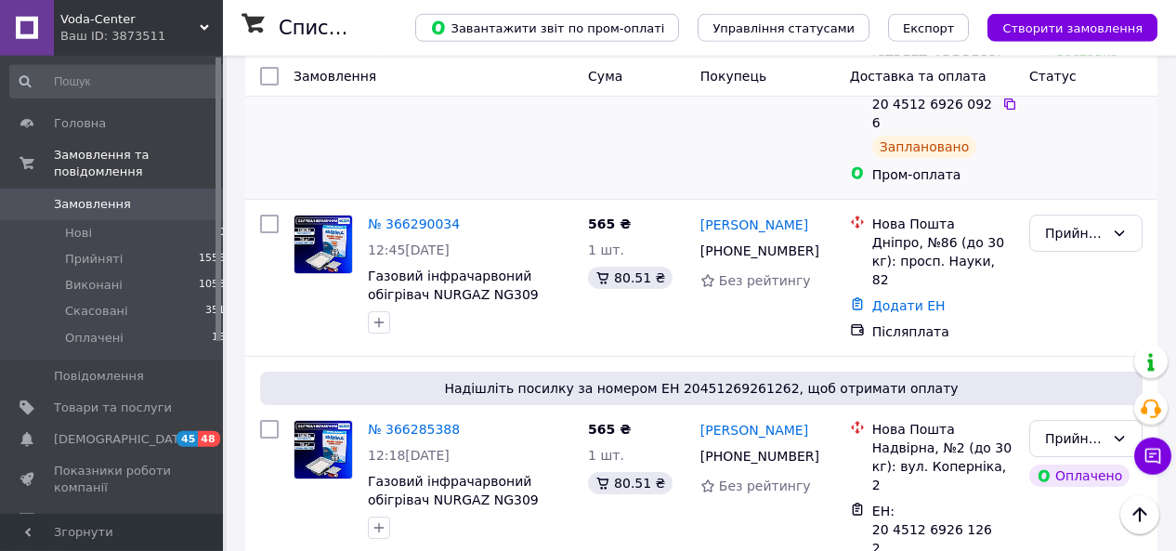
scroll to position [676, 0]
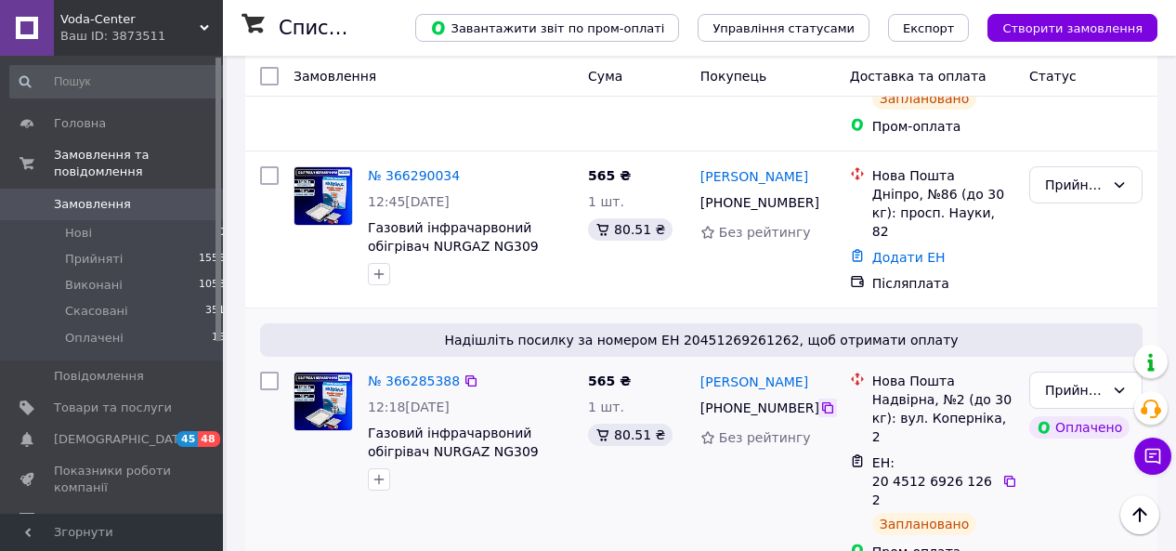
click at [820, 400] on icon at bounding box center [827, 407] width 15 height 15
click at [1005, 474] on icon at bounding box center [1009, 481] width 15 height 15
drag, startPoint x: 800, startPoint y: 289, endPoint x: 697, endPoint y: 295, distance: 103.3
click at [697, 364] on div "[PERSON_NAME] [PHONE_NUMBER] Без рейтингу" at bounding box center [768, 466] width 150 height 204
copy link "[PERSON_NAME]"
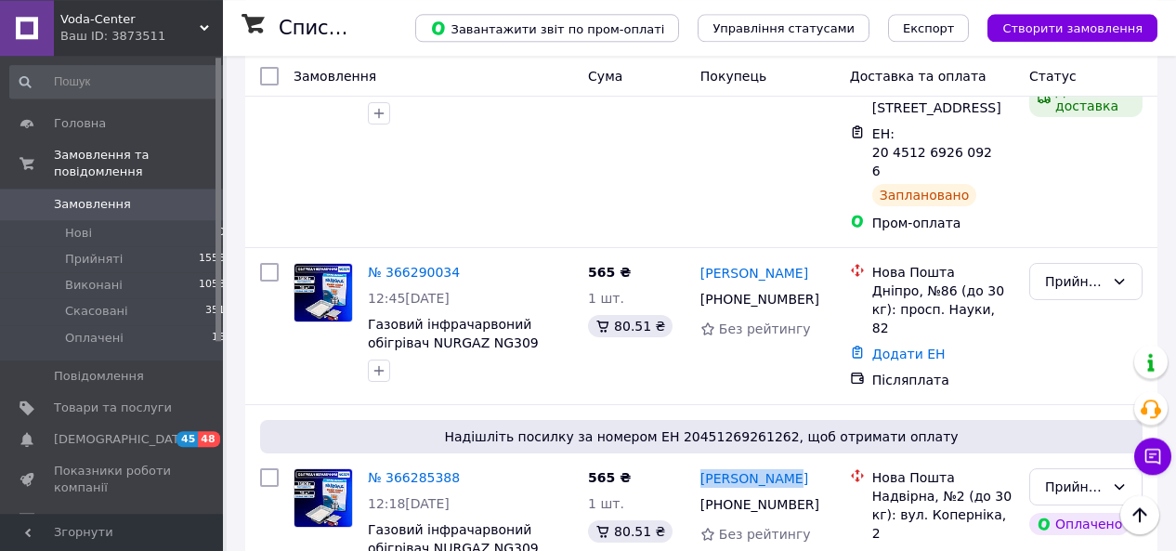
scroll to position [580, 0]
click at [820, 292] on icon at bounding box center [827, 299] width 15 height 15
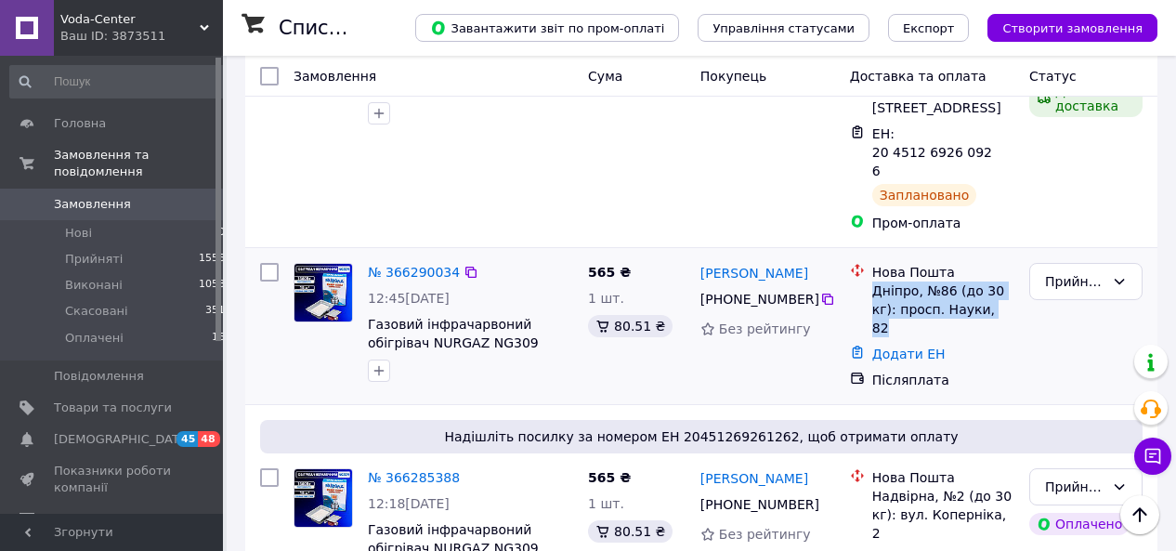
drag, startPoint x: 982, startPoint y: 219, endPoint x: 871, endPoint y: 196, distance: 113.9
click at [871, 263] on div "Нова Пошта Дніпро, №86 (до 30 кг): просп. Науки, 82" at bounding box center [944, 300] width 150 height 74
copy div "Дніпро, №86 (до 30 кг): просп. Науки, 82"
drag, startPoint x: 801, startPoint y: 184, endPoint x: 701, endPoint y: 187, distance: 99.5
click at [701, 261] on div "[PERSON_NAME]" at bounding box center [768, 272] width 138 height 23
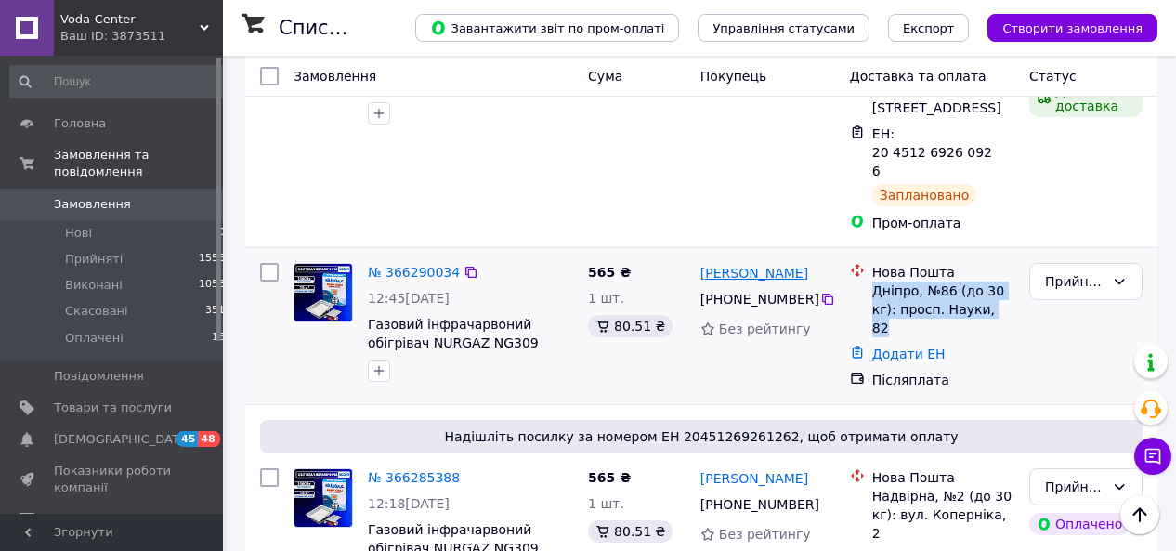
copy link "[PERSON_NAME]"
click at [376, 363] on icon "button" at bounding box center [379, 370] width 15 height 15
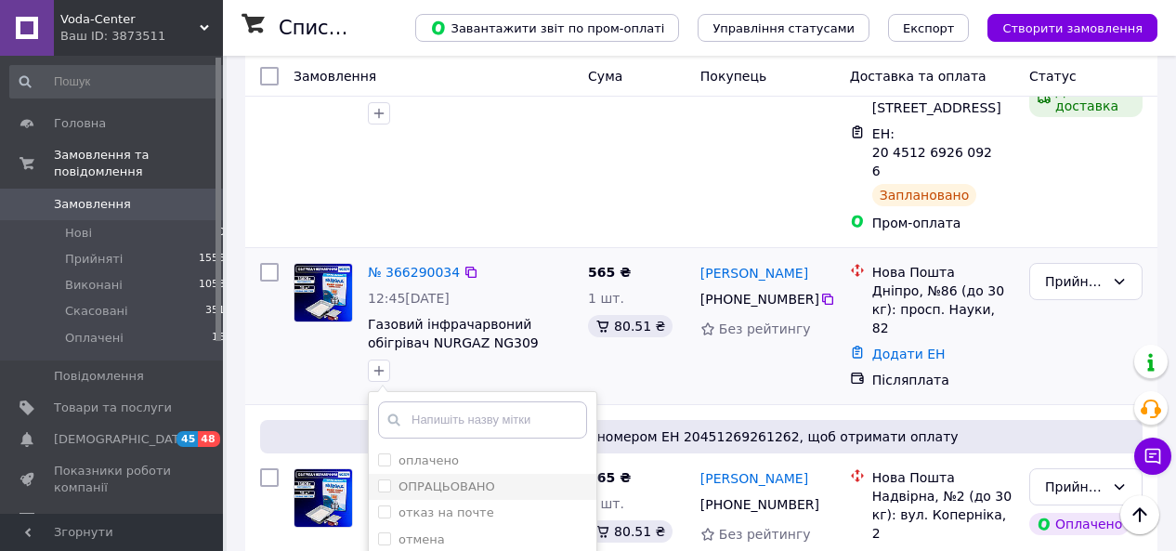
click at [377, 474] on li "ОПРАЦЬОВАНО" at bounding box center [483, 487] width 228 height 26
checkbox input "true"
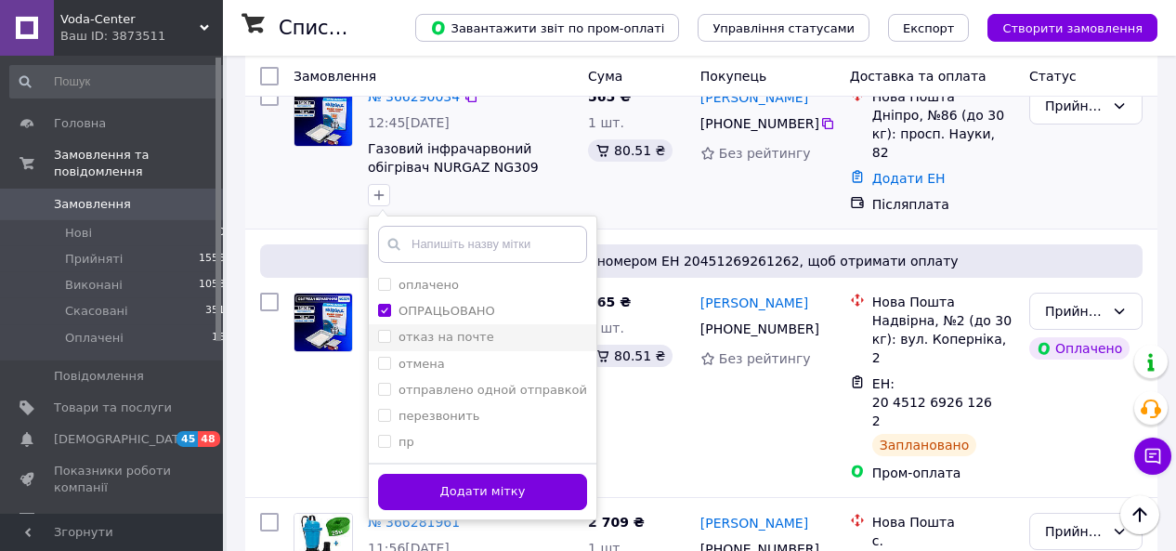
scroll to position [773, 0]
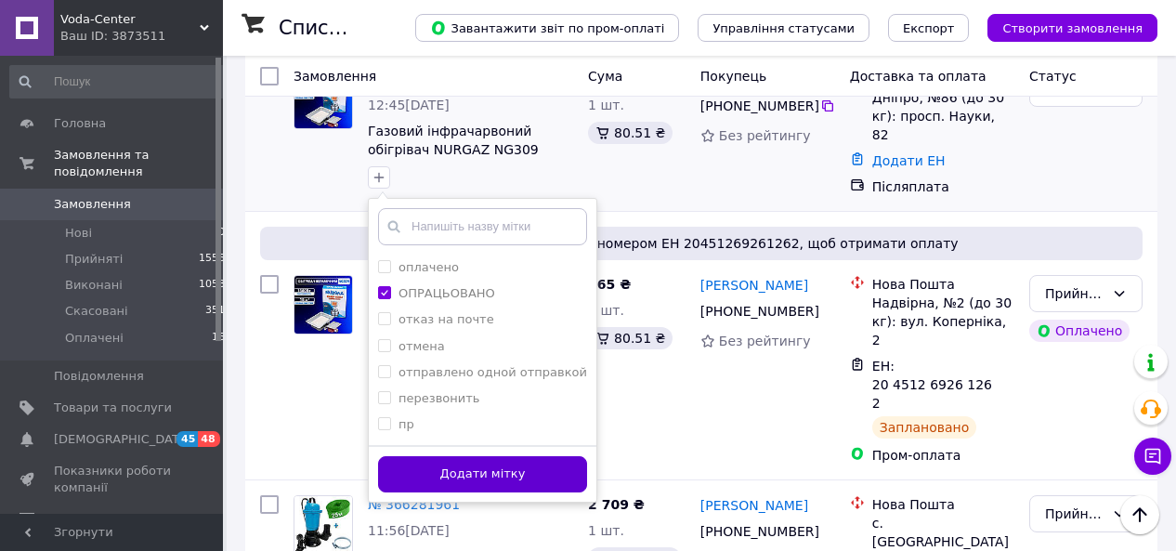
click at [430, 456] on button "Додати мітку" at bounding box center [482, 474] width 209 height 36
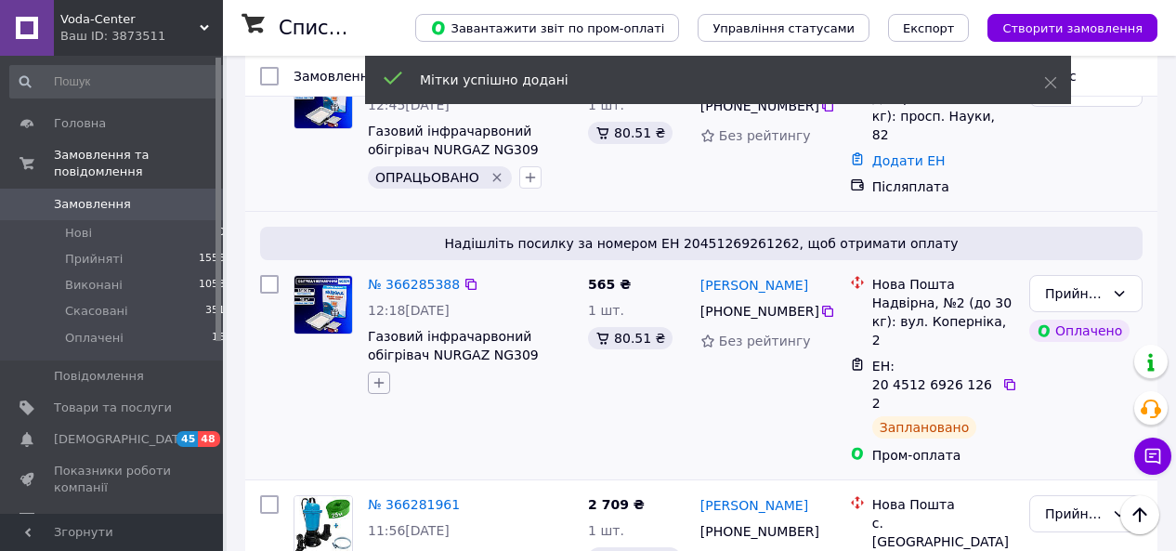
click at [376, 375] on icon "button" at bounding box center [379, 382] width 15 height 15
click at [384, 491] on input "ОПРАЦЬОВАНО" at bounding box center [384, 497] width 12 height 12
checkbox input "true"
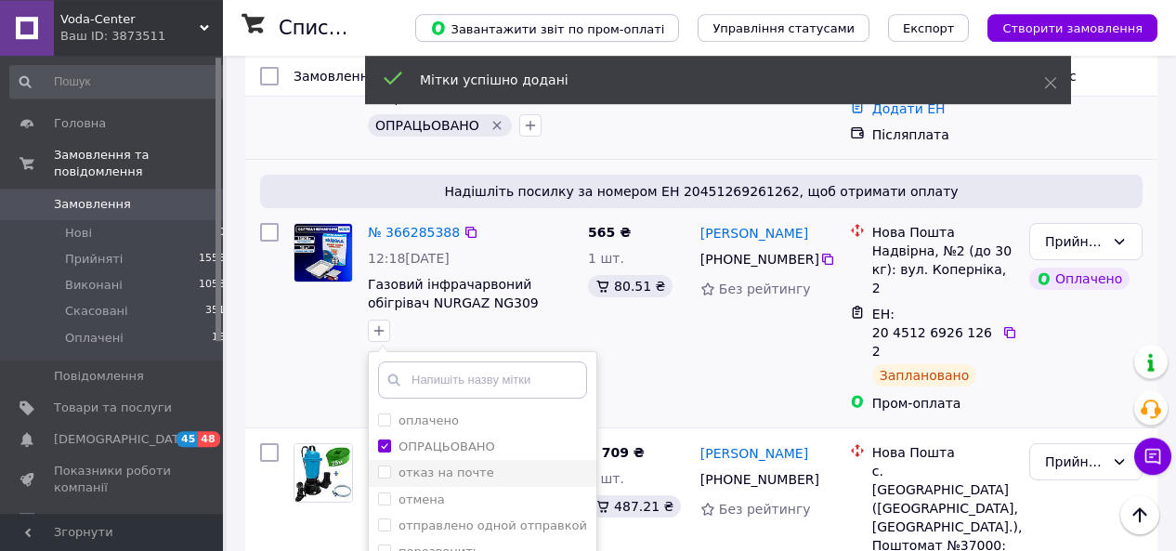
scroll to position [870, 0]
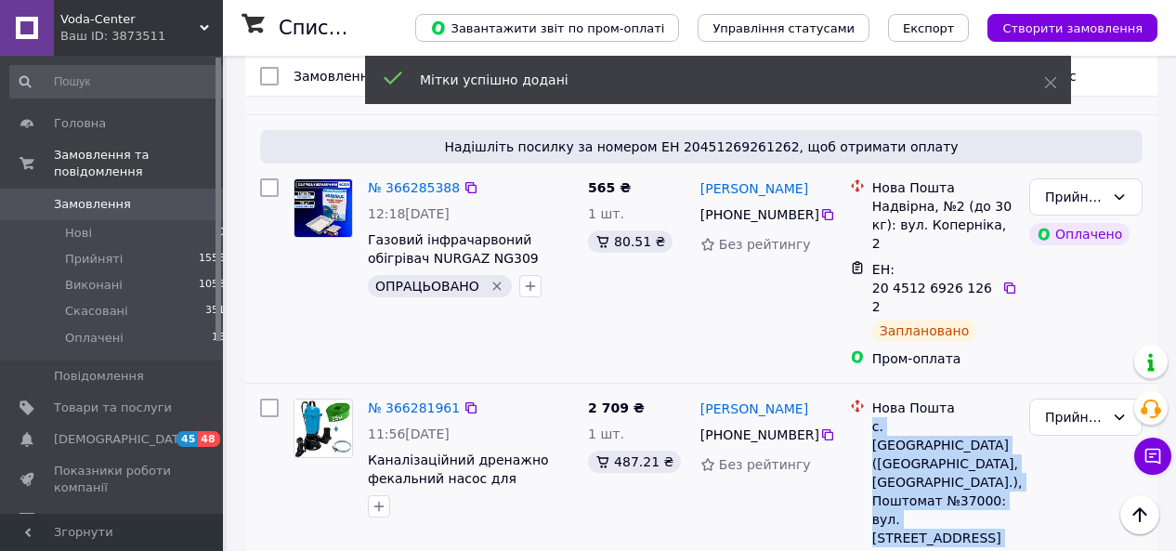
drag, startPoint x: 1004, startPoint y: 363, endPoint x: 871, endPoint y: 291, distance: 152.2
click at [871, 399] on div "Нова Пошта с. [GEOGRAPHIC_DATA] ([GEOGRAPHIC_DATA], [GEOGRAPHIC_DATA].), Поштом…" at bounding box center [944, 492] width 150 height 186
copy div "с. [GEOGRAPHIC_DATA] ([GEOGRAPHIC_DATA], [GEOGRAPHIC_DATA].), Поштомат №37000: …"
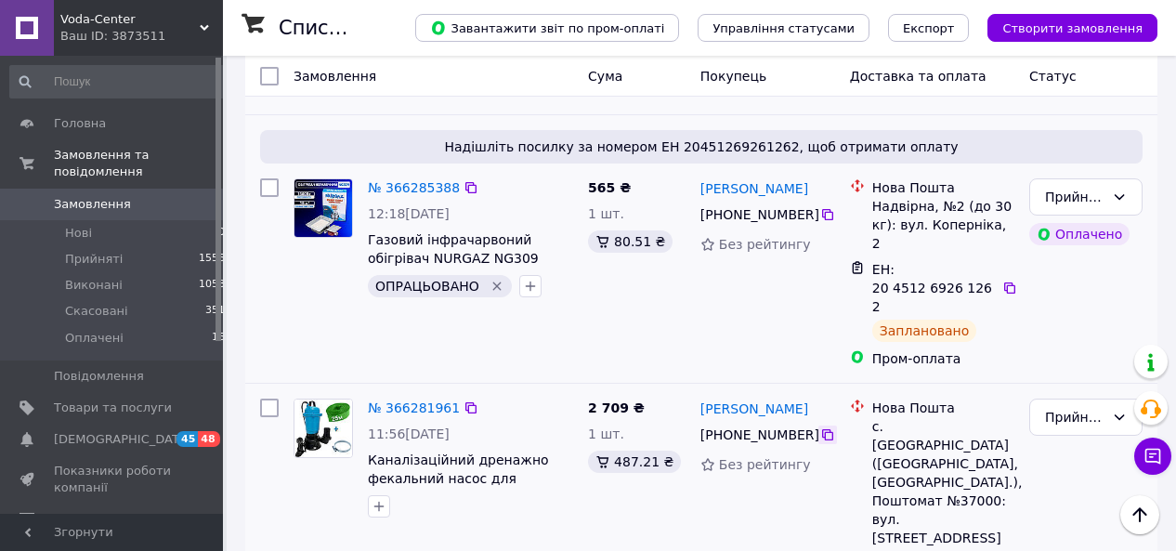
click at [820, 427] on icon at bounding box center [827, 434] width 15 height 15
drag, startPoint x: 790, startPoint y: 281, endPoint x: 693, endPoint y: 278, distance: 96.7
click at [693, 391] on div "[PERSON_NAME] [PHONE_NUMBER] Без рейтингу" at bounding box center [768, 517] width 150 height 253
copy link "[PERSON_NAME]"
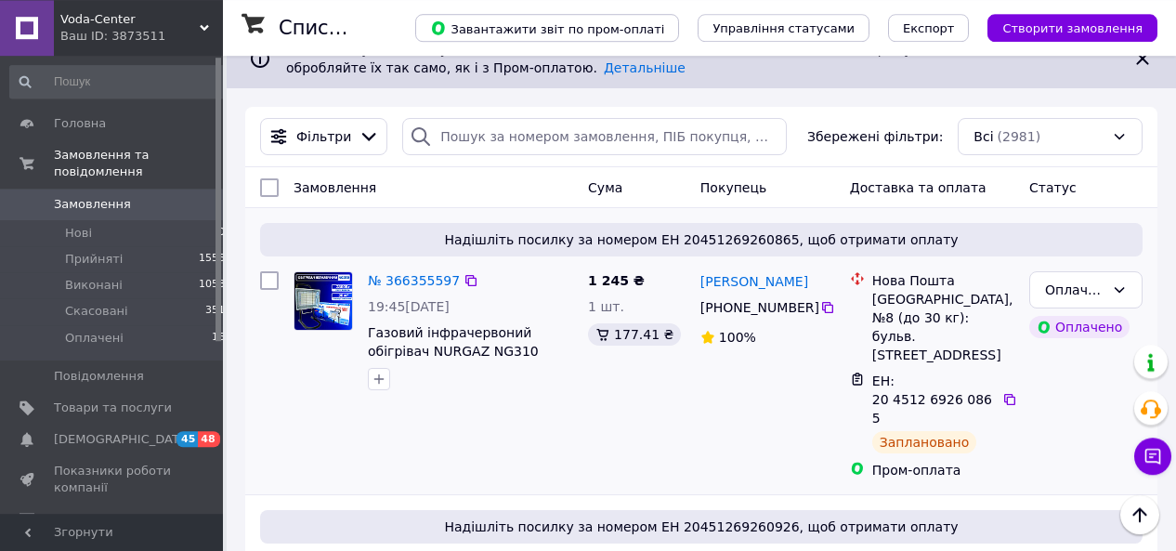
scroll to position [0, 0]
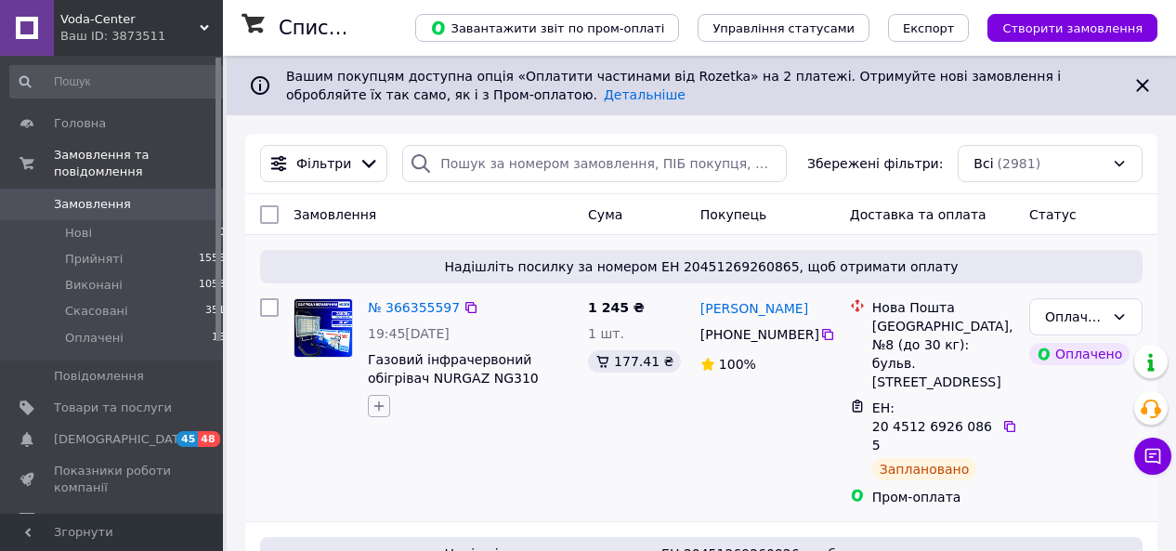
click at [384, 410] on icon "button" at bounding box center [379, 406] width 15 height 15
click at [382, 519] on input "ОПРАЦЬОВАНО" at bounding box center [384, 521] width 12 height 12
checkbox input "true"
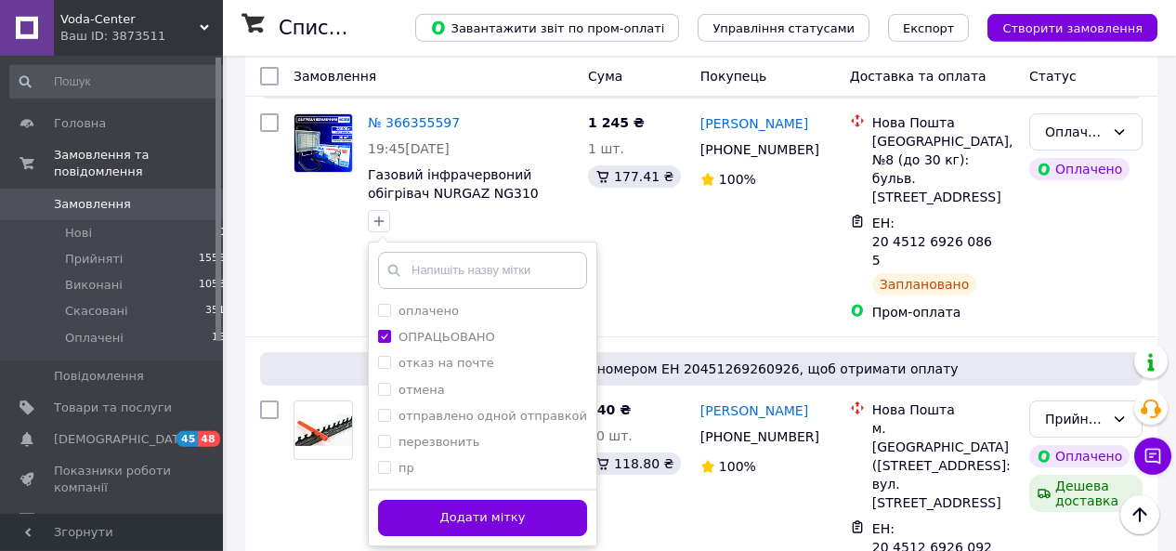
scroll to position [290, 0]
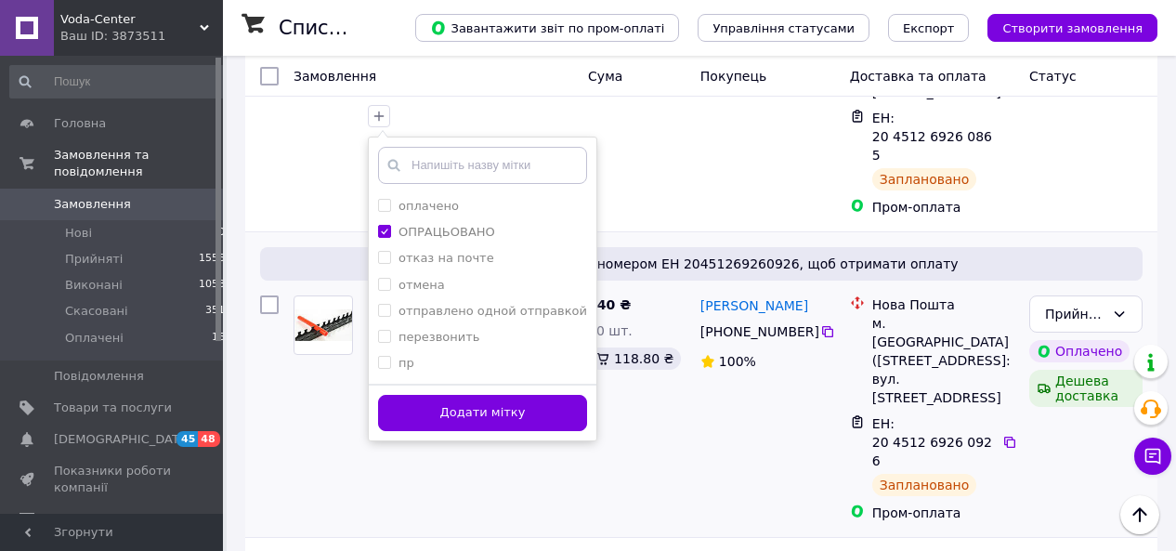
drag, startPoint x: 432, startPoint y: 421, endPoint x: 441, endPoint y: 417, distance: 10.0
click at [434, 419] on button "Додати мітку" at bounding box center [482, 413] width 209 height 36
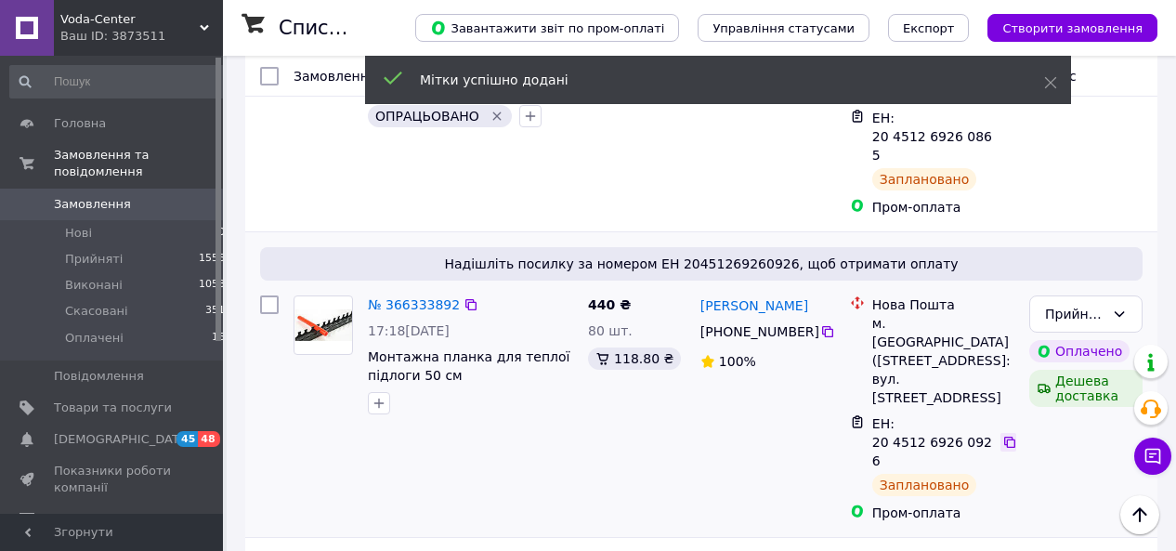
click at [1006, 435] on icon at bounding box center [1009, 442] width 15 height 15
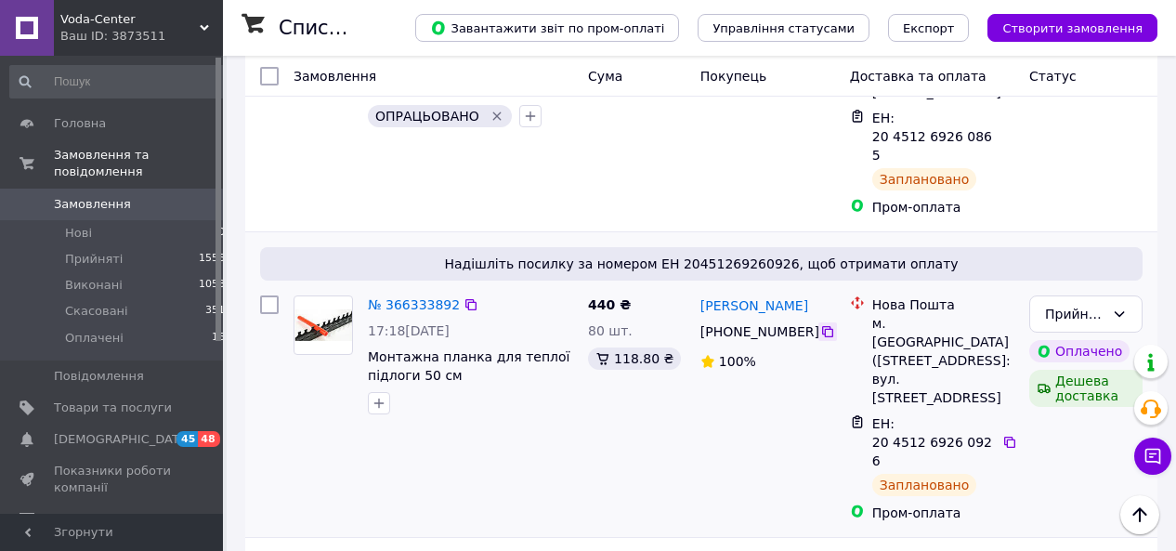
click at [824, 324] on icon at bounding box center [827, 331] width 15 height 15
drag, startPoint x: 802, startPoint y: 276, endPoint x: 700, endPoint y: 282, distance: 102.4
click at [700, 294] on div "[PERSON_NAME]" at bounding box center [768, 305] width 138 height 23
copy link "[PERSON_NAME]"
